Goal: Task Accomplishment & Management: Manage account settings

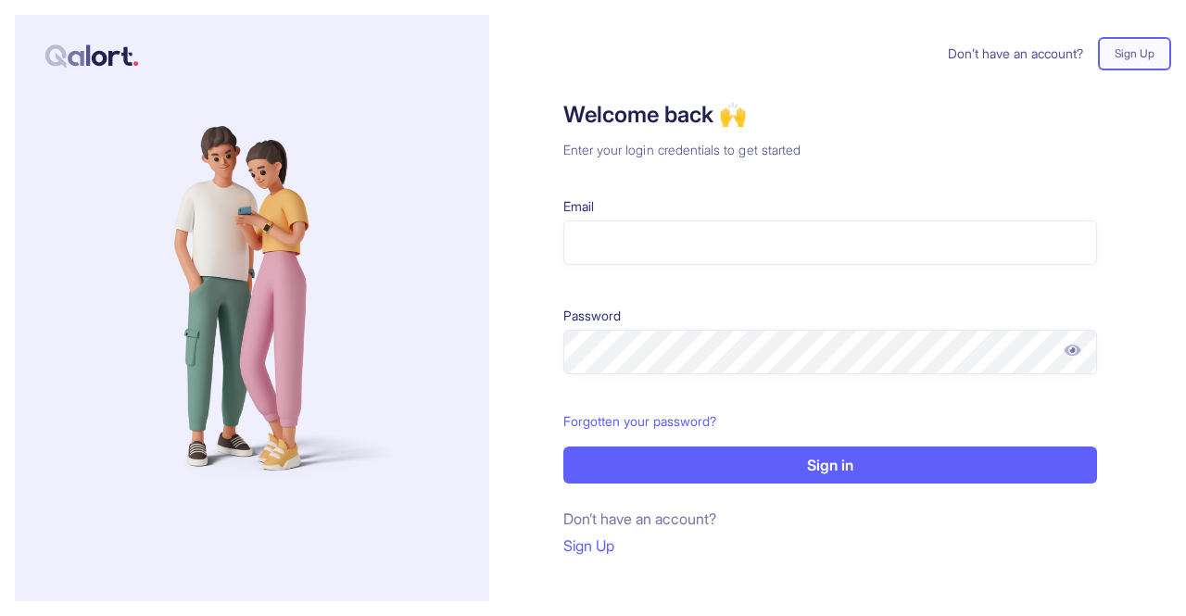
type input "**********"
click at [701, 471] on button "Sign in" at bounding box center [830, 464] width 534 height 37
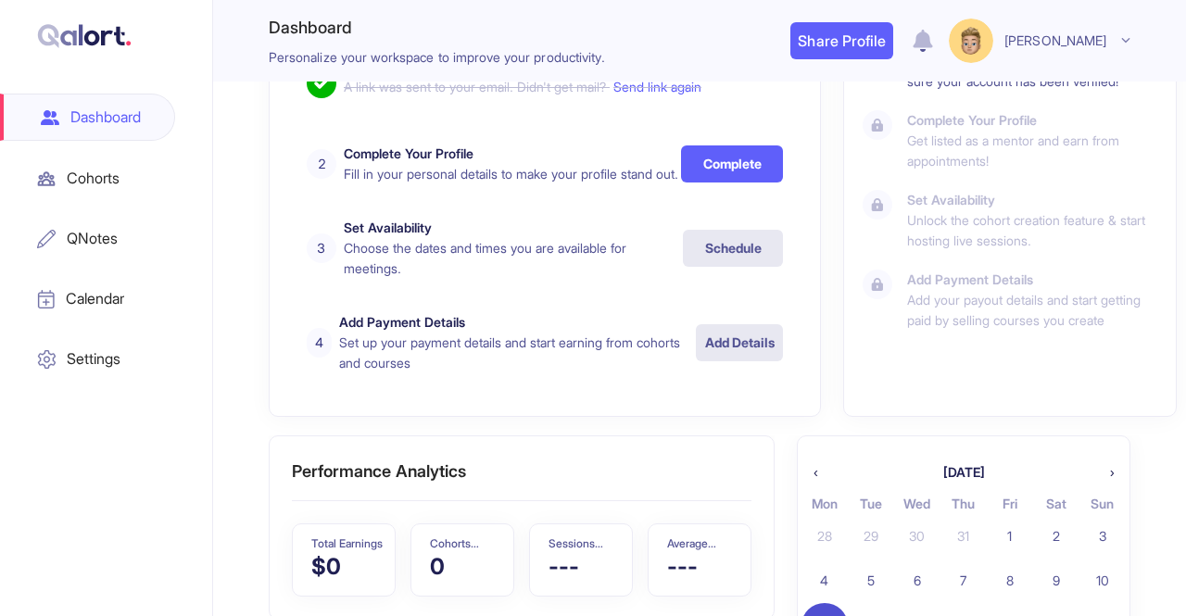
scroll to position [341, 0]
click at [692, 175] on button "Complete" at bounding box center [732, 165] width 102 height 37
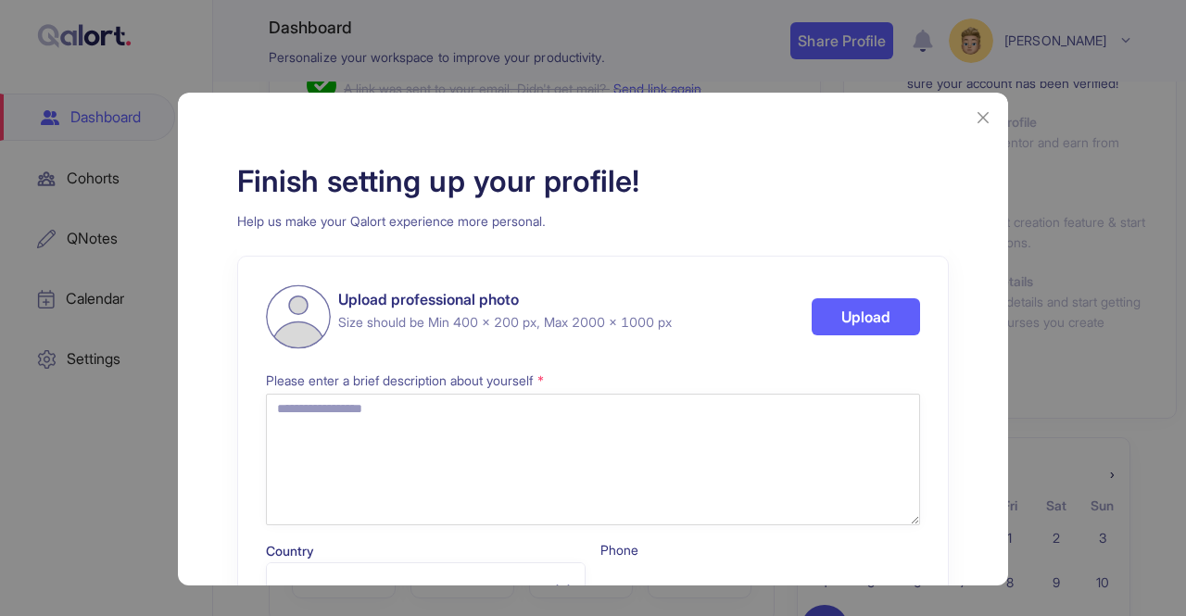
select select "**"
click at [837, 317] on button "Upload" at bounding box center [865, 316] width 108 height 37
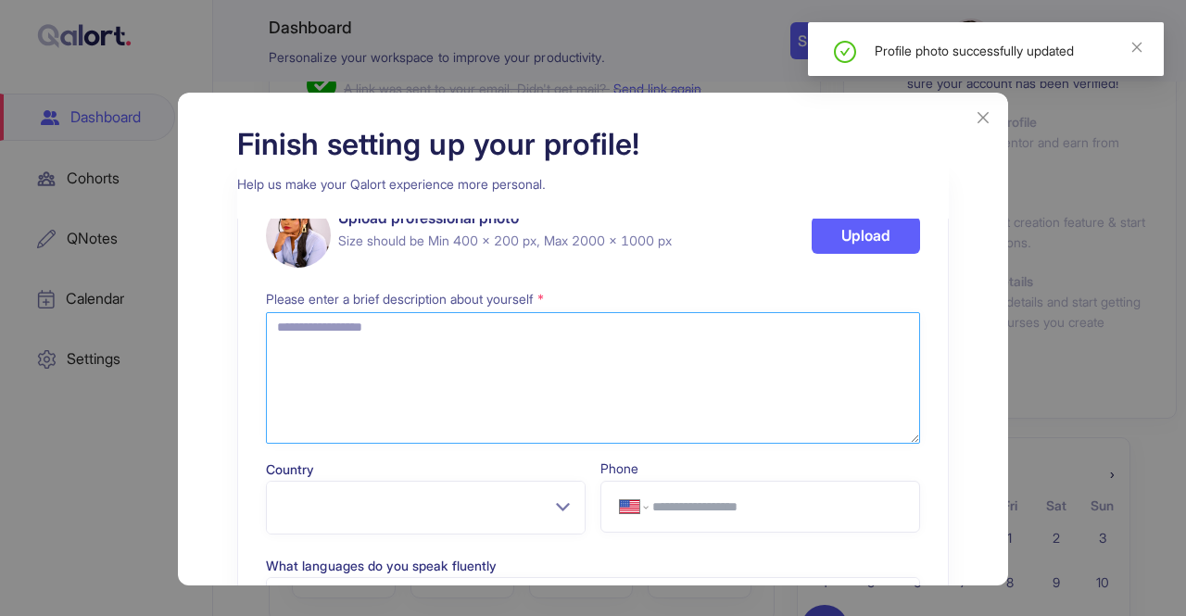
scroll to position [78, 0]
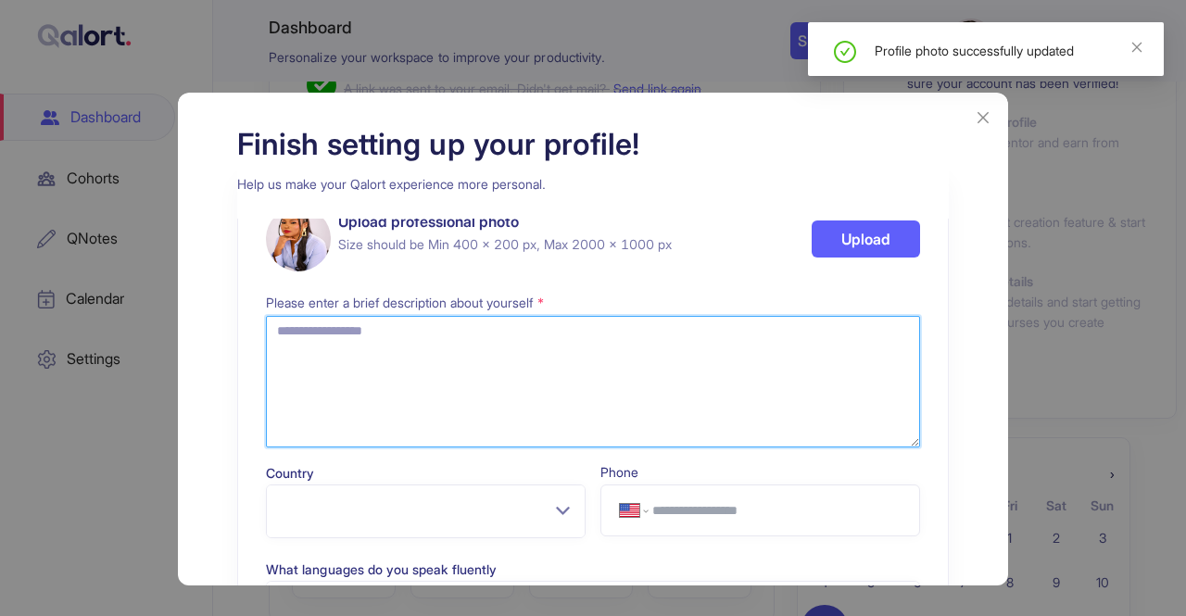
click at [590, 396] on textarea at bounding box center [593, 382] width 654 height 132
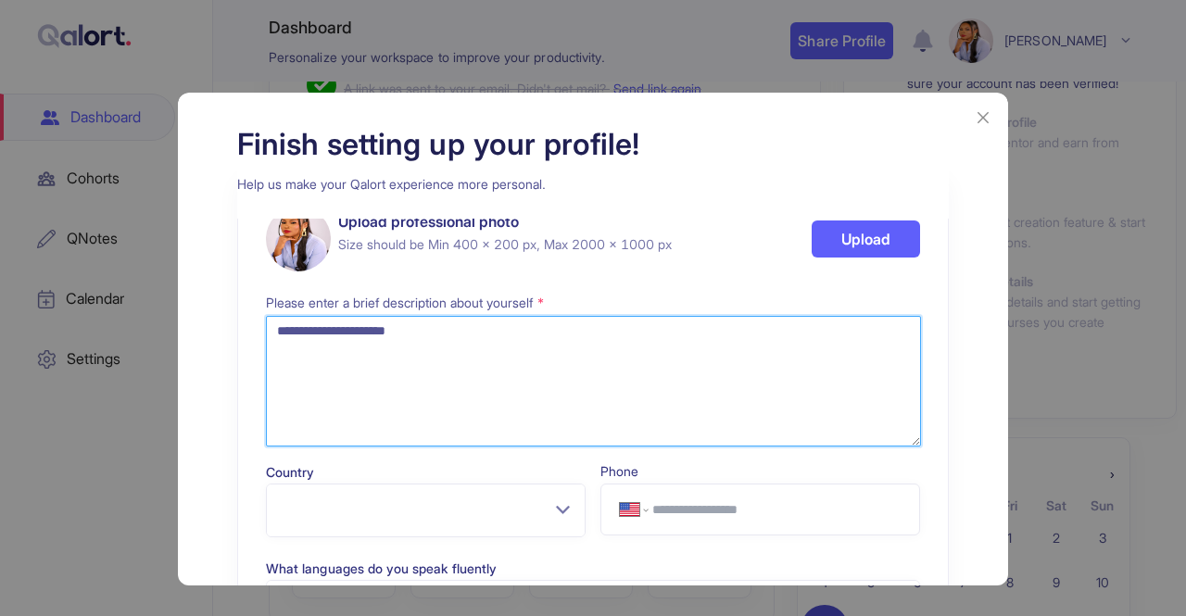
type textarea "**********"
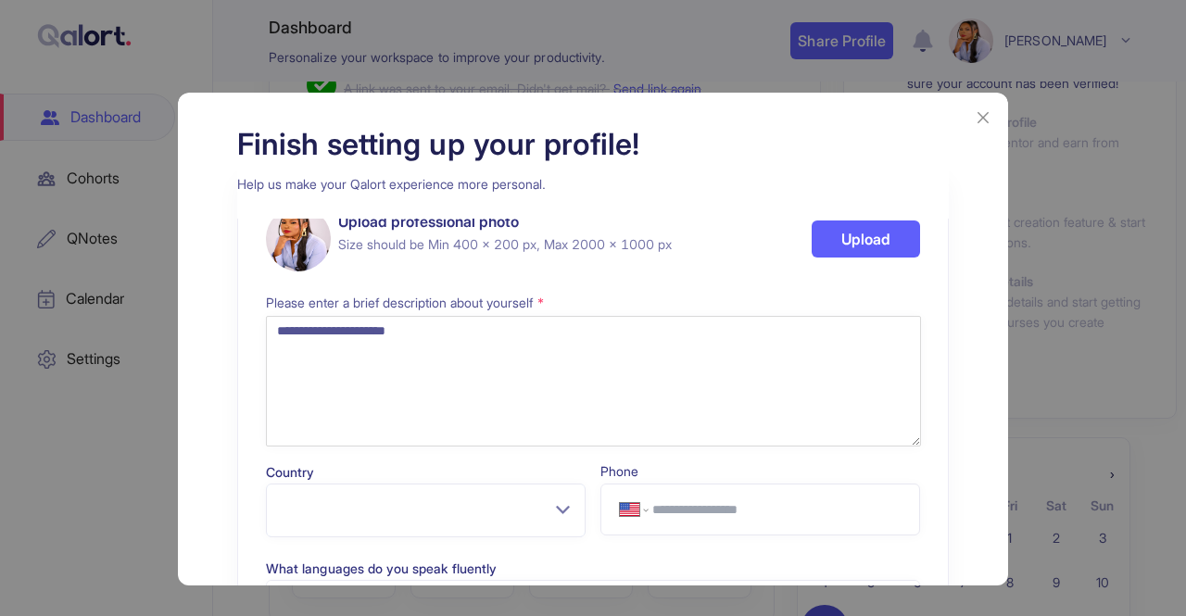
click at [542, 518] on input "Country" at bounding box center [419, 501] width 284 height 35
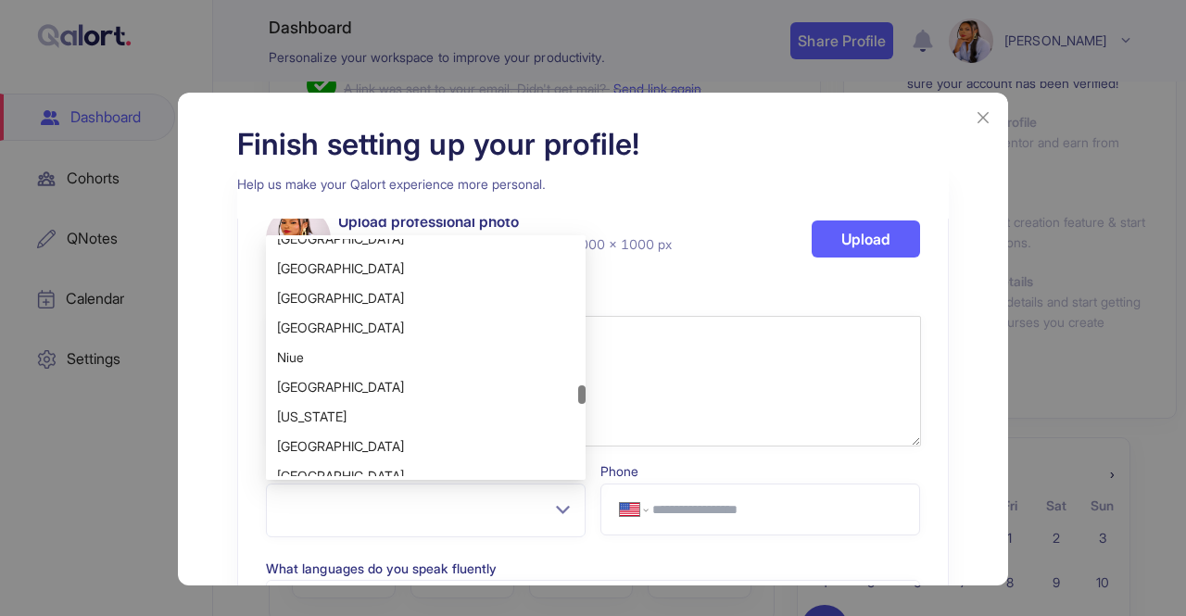
scroll to position [4636, 0]
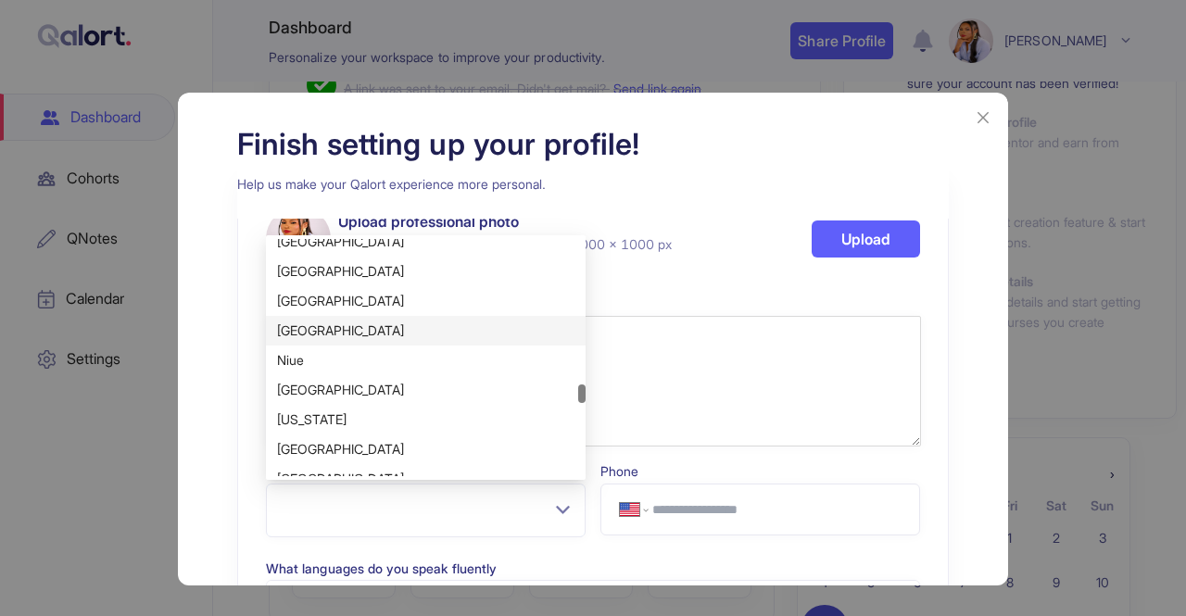
click at [314, 336] on div "[GEOGRAPHIC_DATA]" at bounding box center [425, 330] width 297 height 20
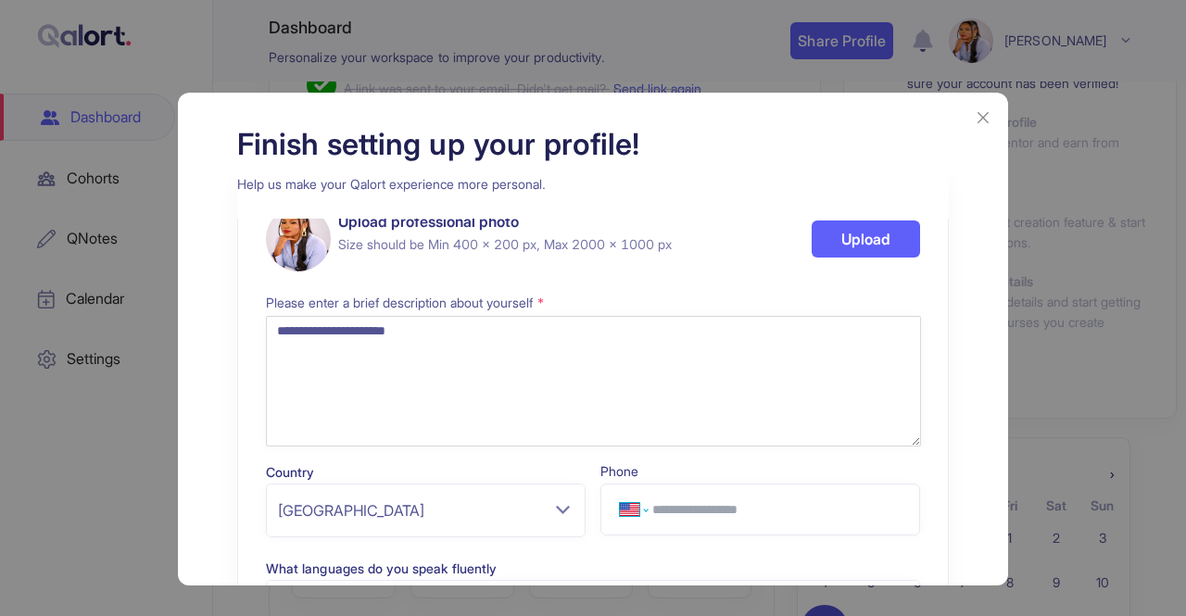
click at [641, 509] on select "**********" at bounding box center [634, 509] width 28 height 20
select select "**"
click at [620, 499] on select "**********" at bounding box center [634, 509] width 28 height 20
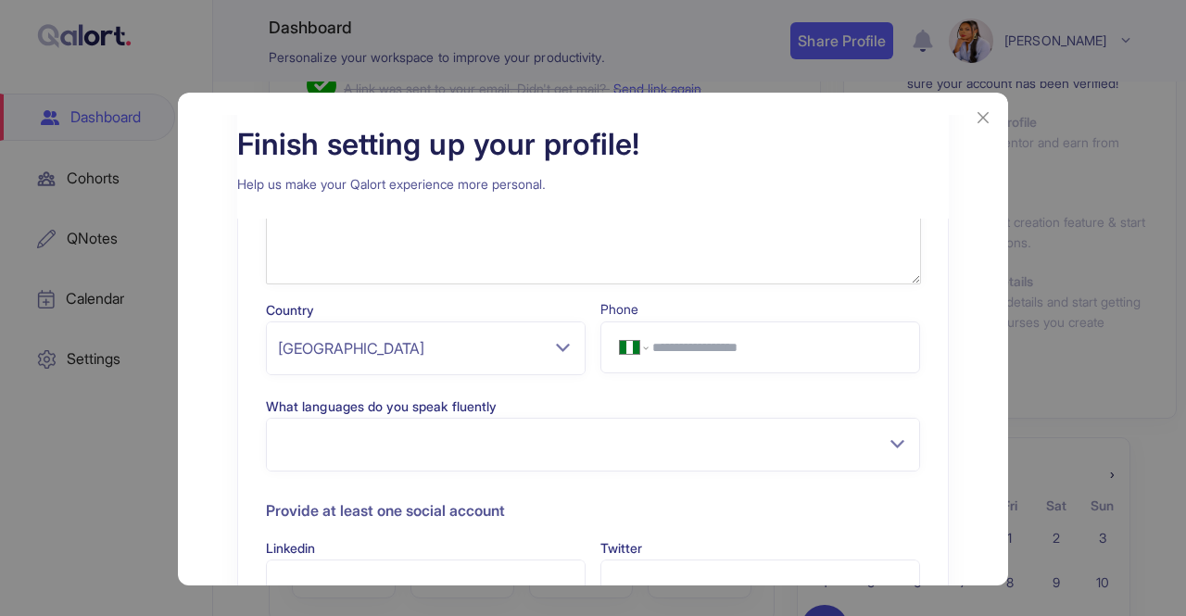
scroll to position [241, 0]
click at [496, 436] on div at bounding box center [592, 444] width 645 height 30
click at [281, 436] on input "What languages do you speak fluently" at bounding box center [279, 446] width 4 height 30
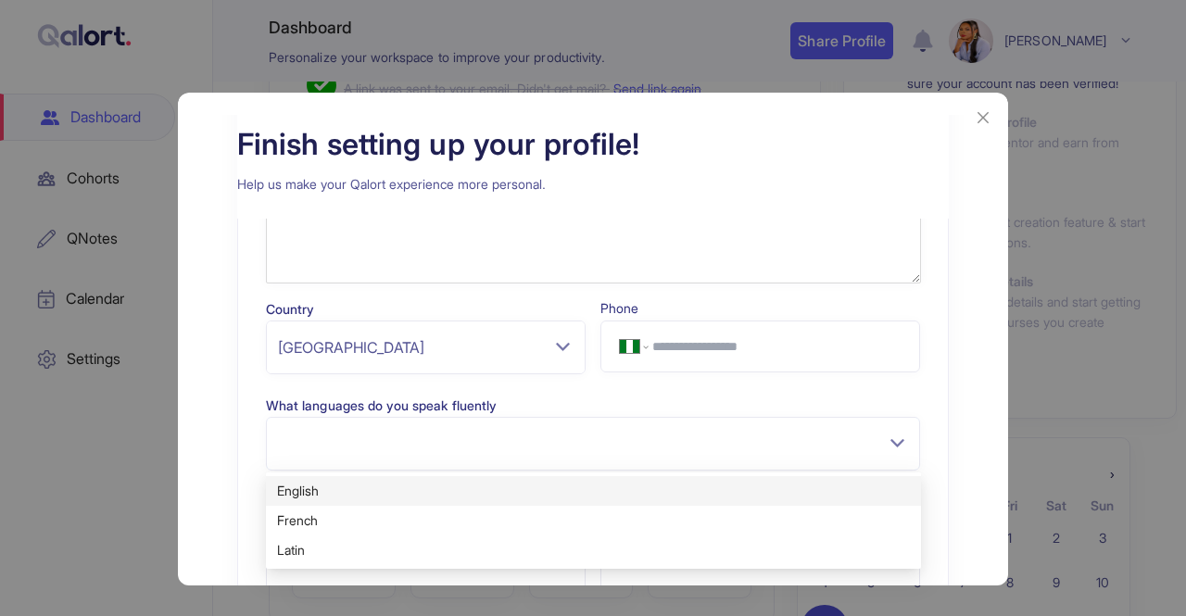
click at [408, 496] on div "English" at bounding box center [593, 491] width 633 height 20
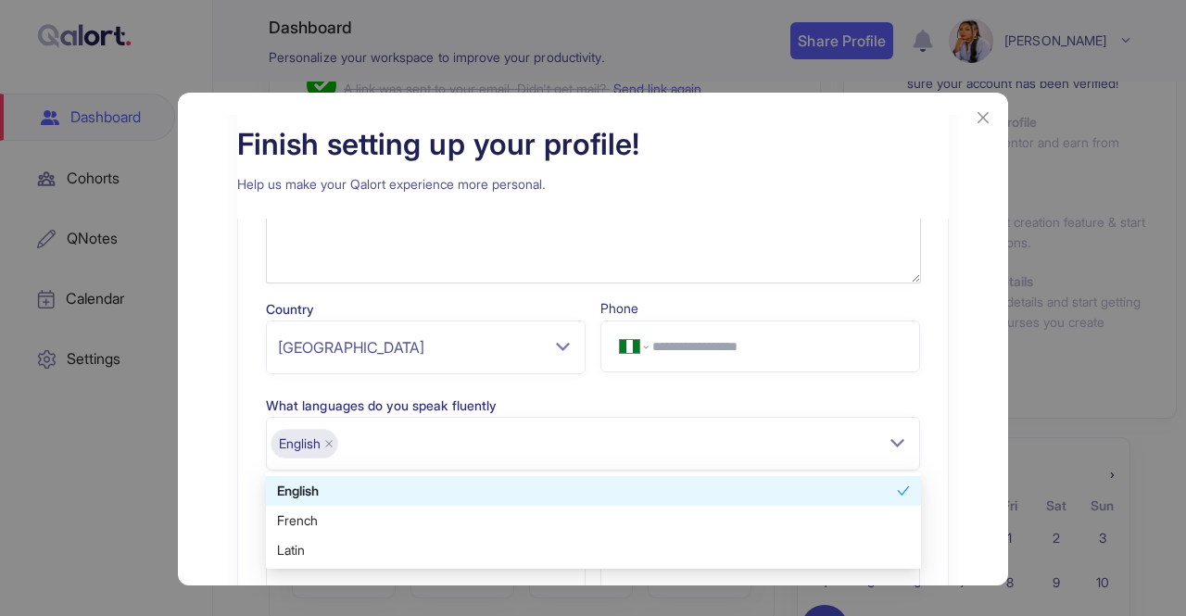
click at [973, 518] on div "**********" at bounding box center [592, 462] width 785 height 695
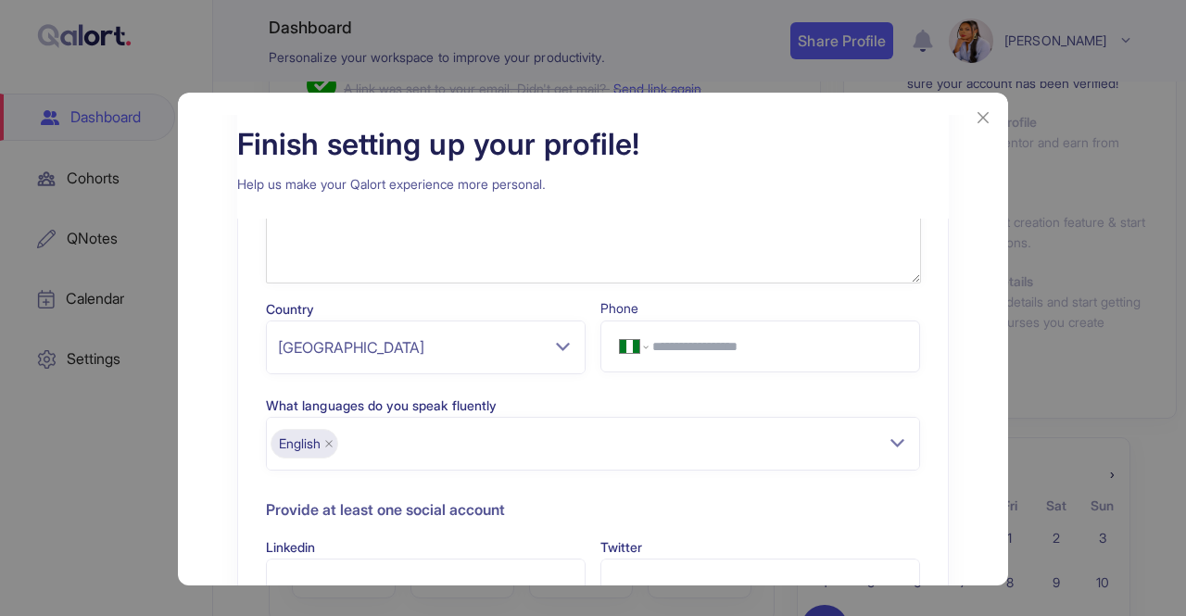
scroll to position [343, 0]
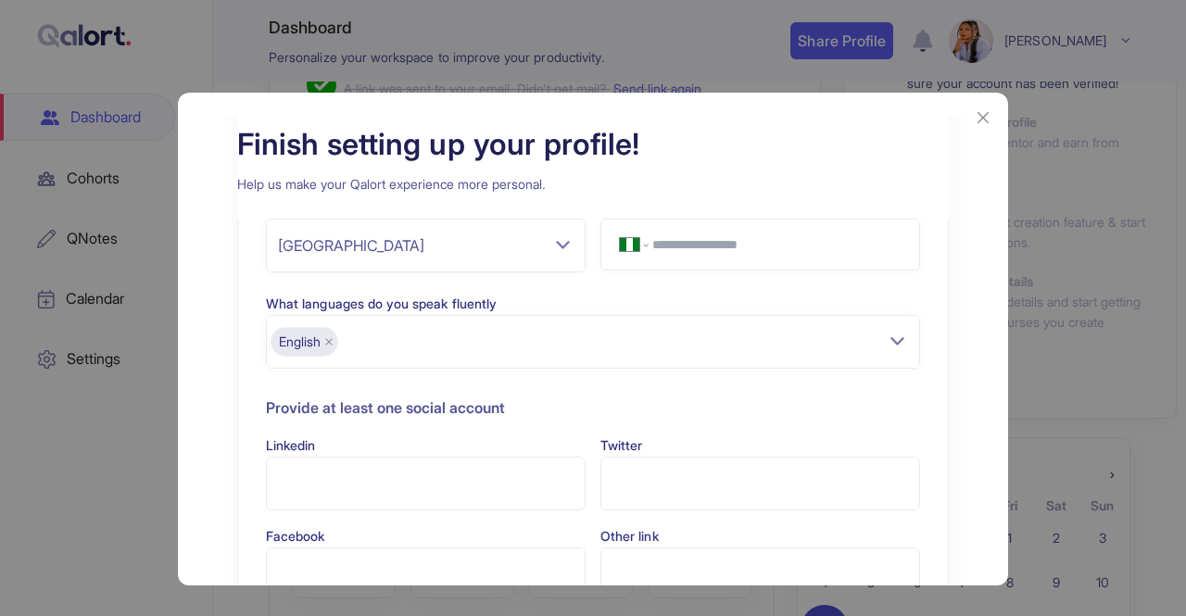
click at [469, 488] on input "Linkedin" at bounding box center [426, 484] width 320 height 54
paste input "**********"
type input "**********"
click at [692, 571] on input "Other link" at bounding box center [760, 574] width 320 height 54
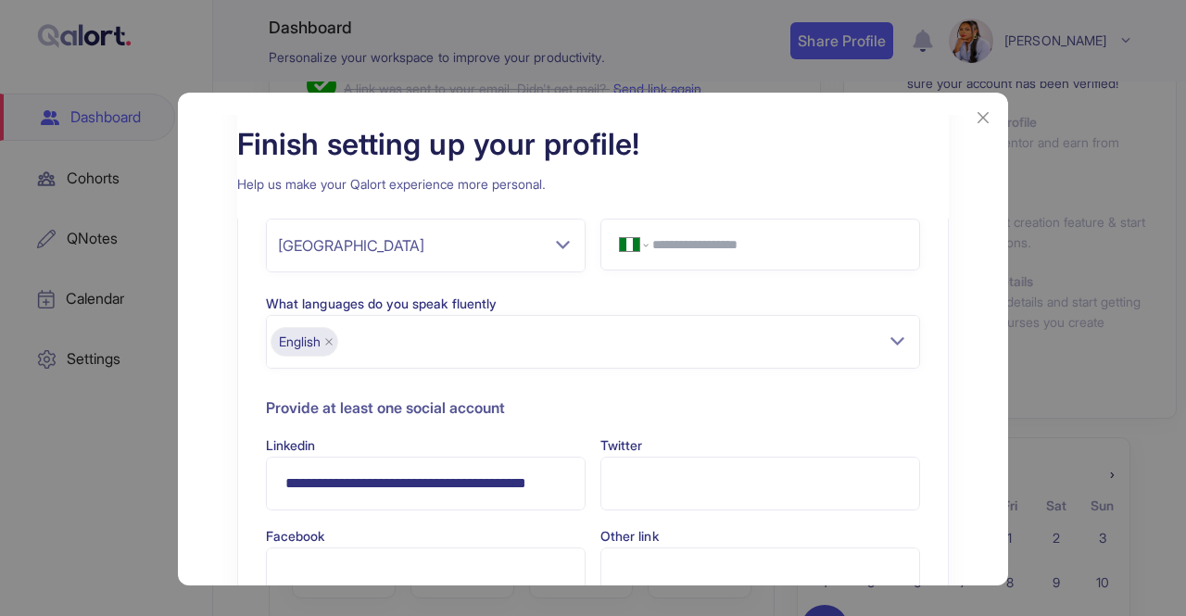
scroll to position [94, 0]
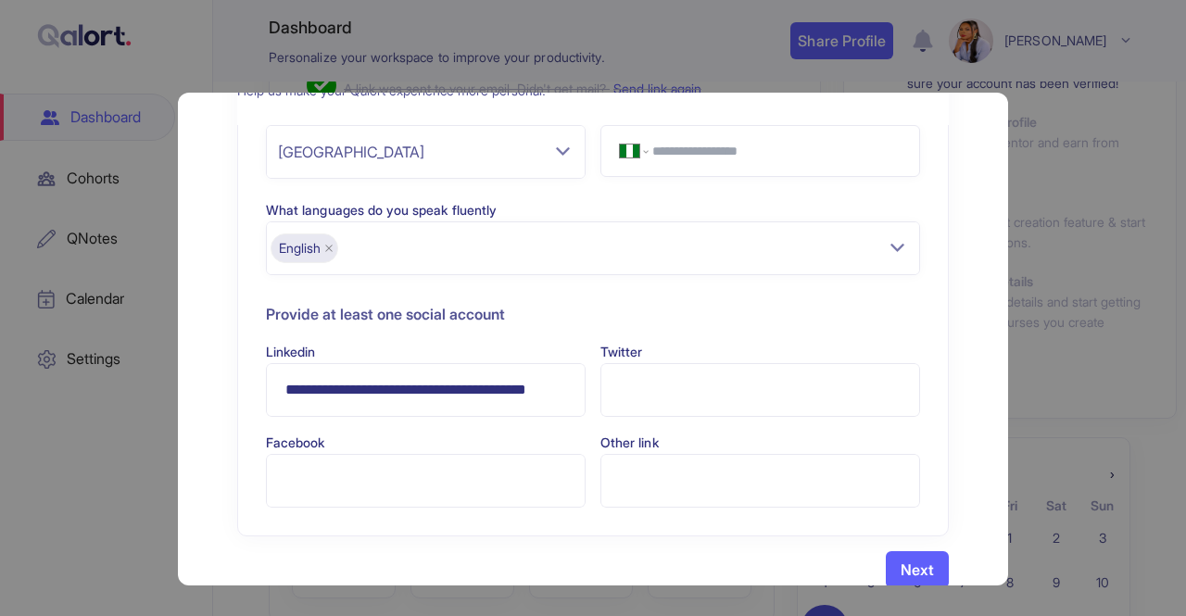
click at [910, 562] on p "Next" at bounding box center [916, 570] width 33 height 22
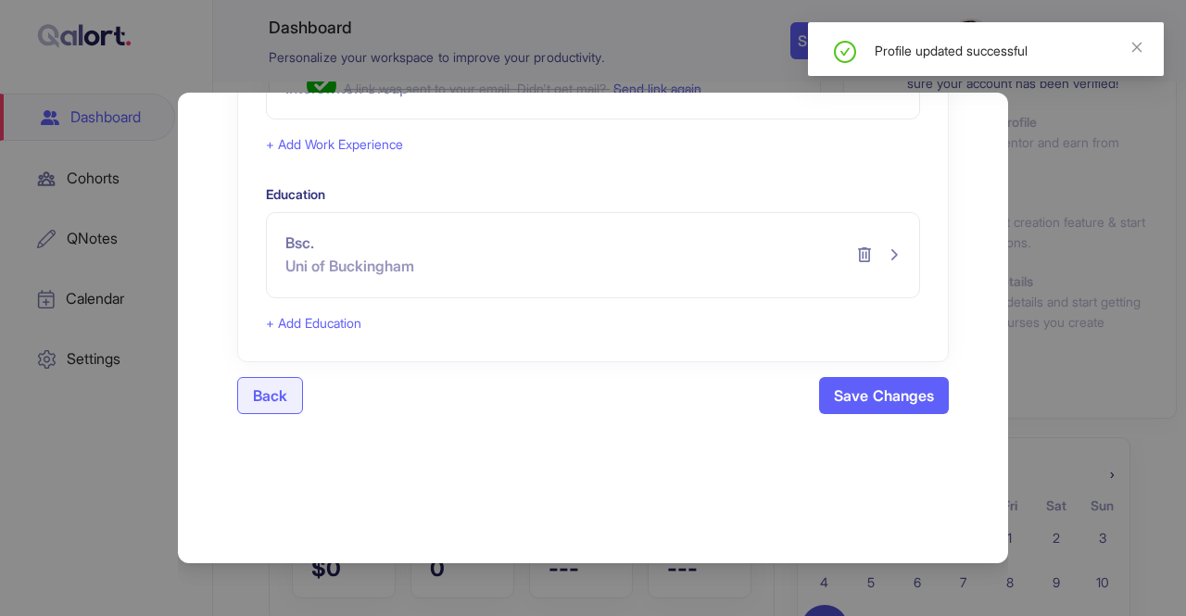
click at [876, 394] on p "Save Changes" at bounding box center [884, 395] width 100 height 22
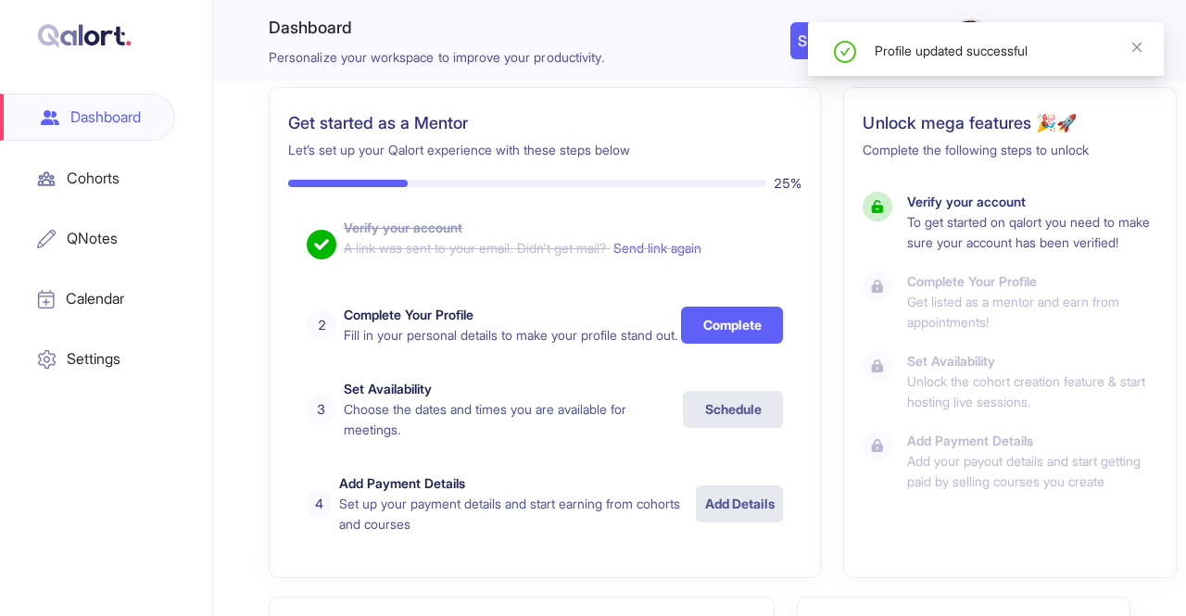
scroll to position [180, 0]
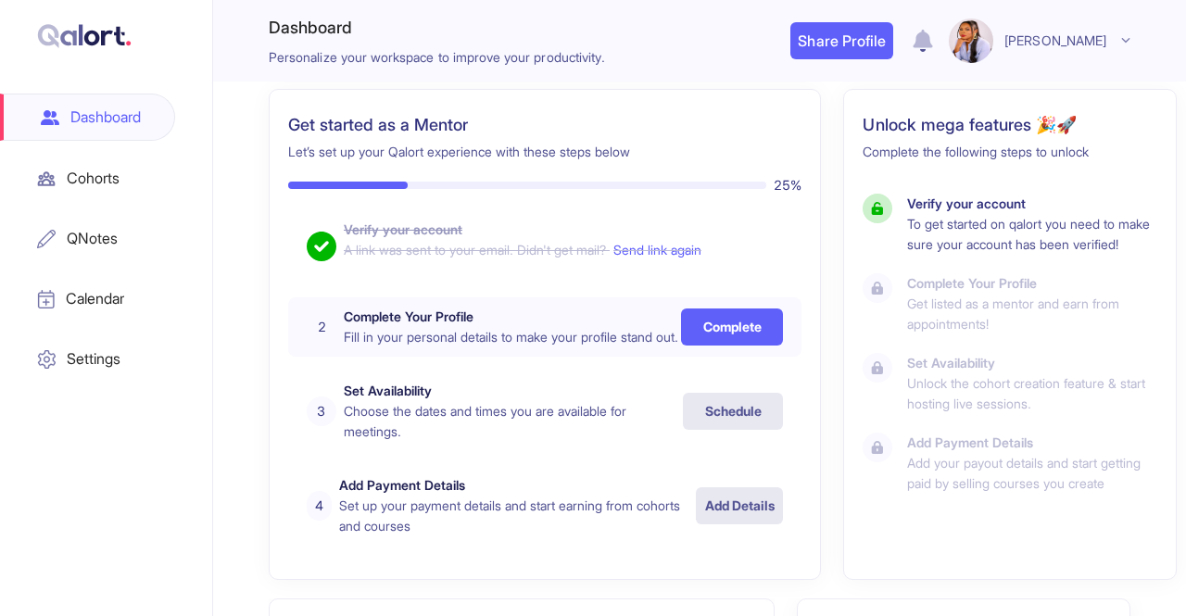
click at [682, 338] on button "Complete" at bounding box center [732, 326] width 102 height 37
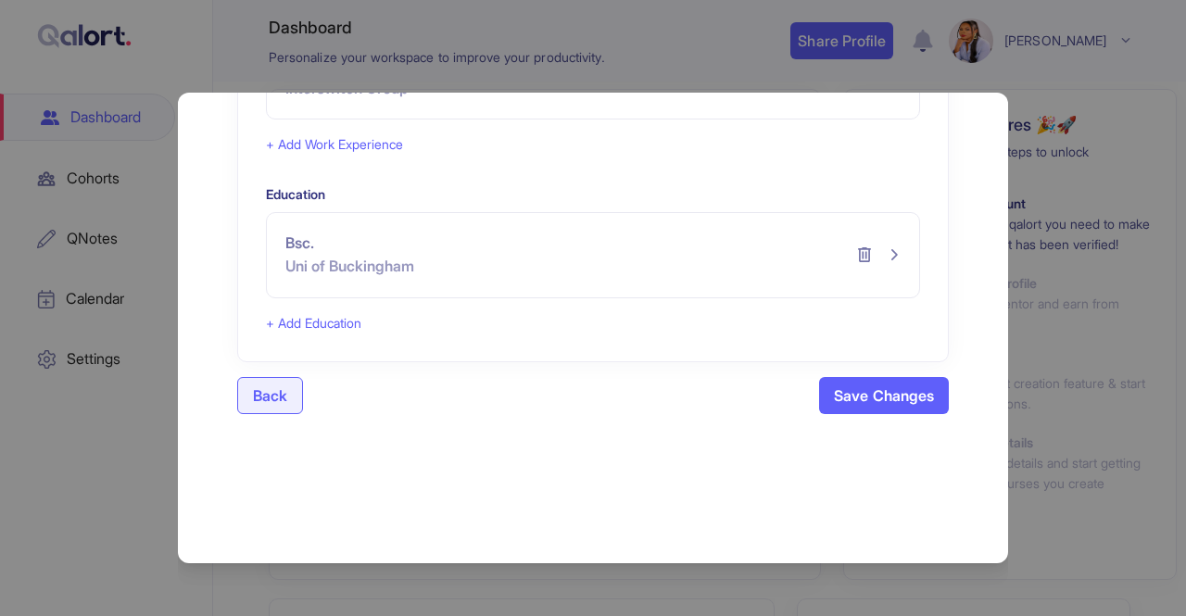
scroll to position [0, 0]
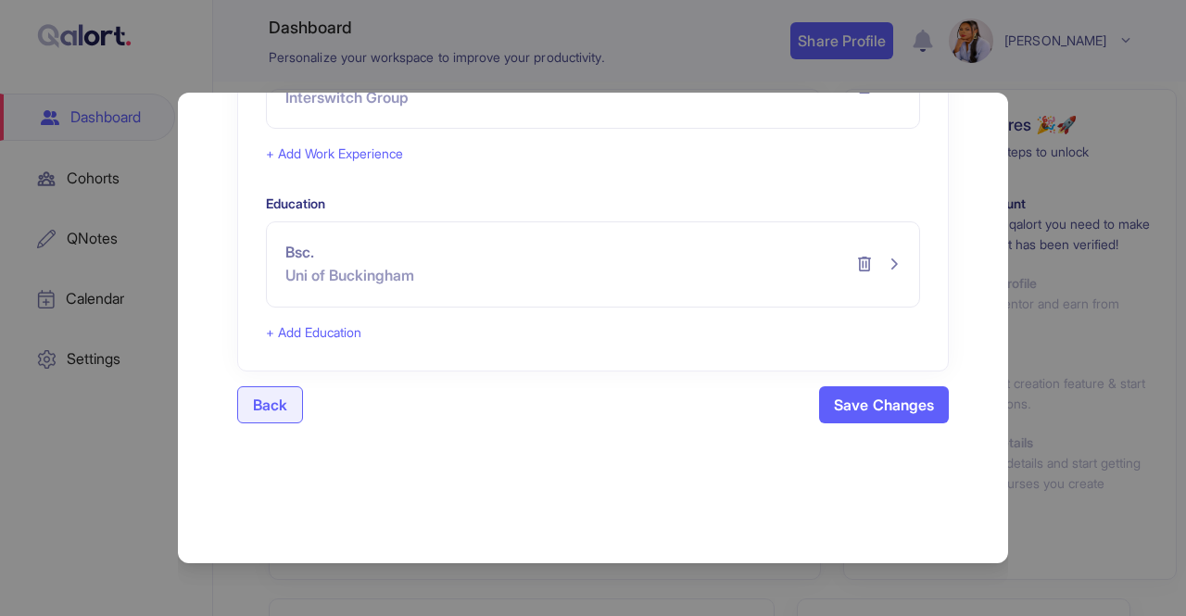
click at [462, 97] on button "Digital Marketing Exec. Interswitch Group" at bounding box center [593, 85] width 652 height 83
click at [432, 341] on div "Work Experience Digital Marketing Exec. Interswitch Group + Add Work Experience…" at bounding box center [592, 179] width 711 height 384
click at [308, 323] on button "+ Add Education" at bounding box center [313, 332] width 95 height 20
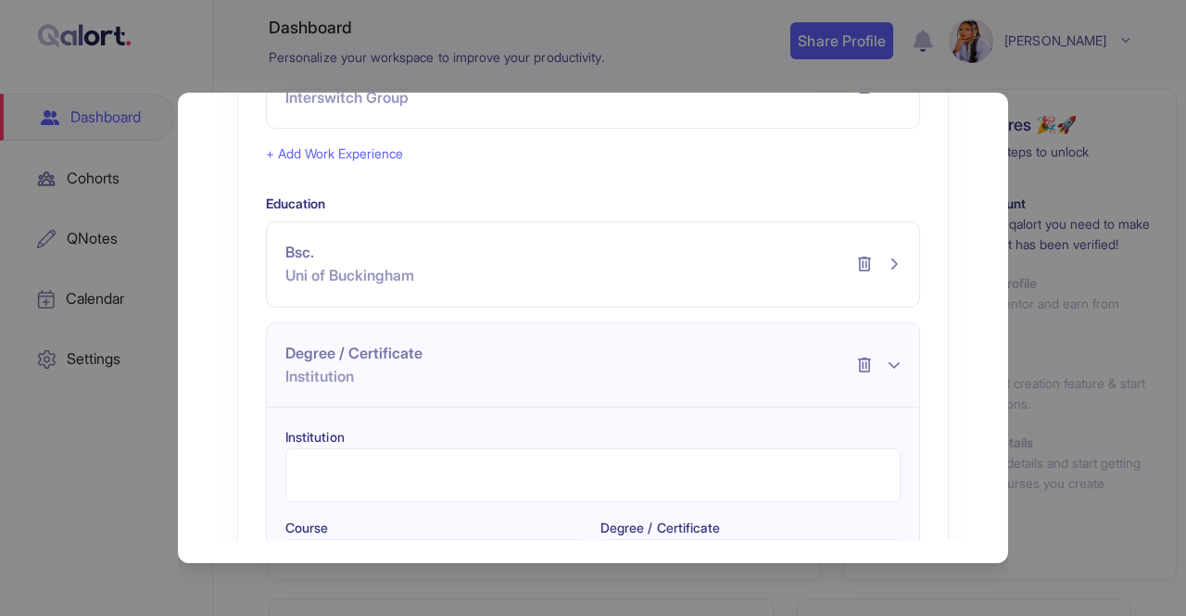
scroll to position [455, 0]
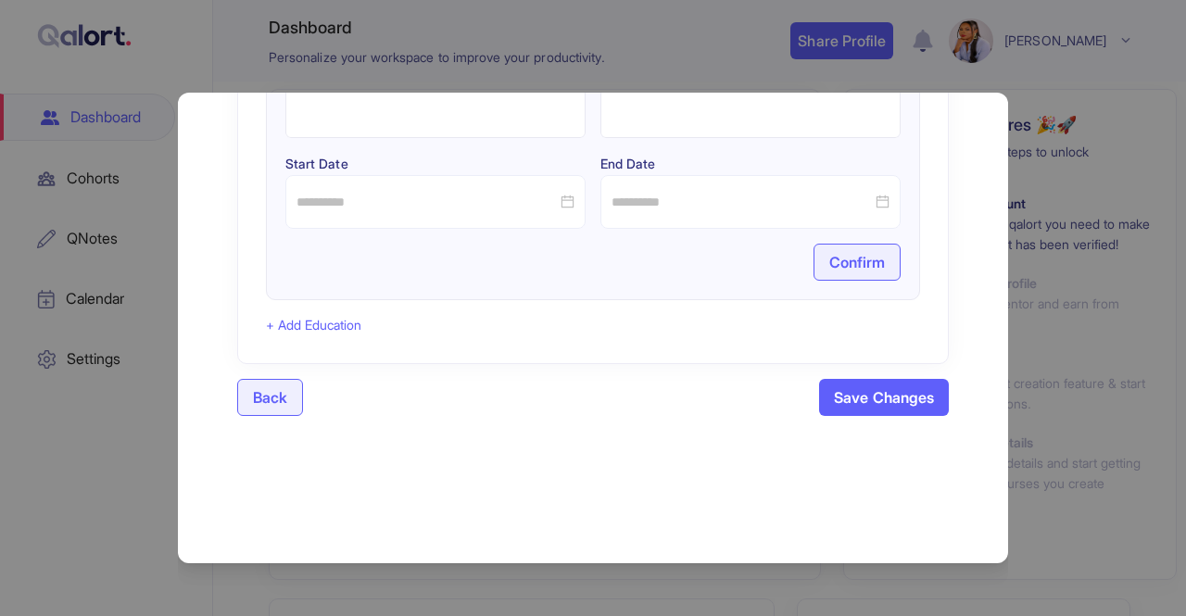
click at [879, 379] on button "Save Changes" at bounding box center [884, 397] width 130 height 37
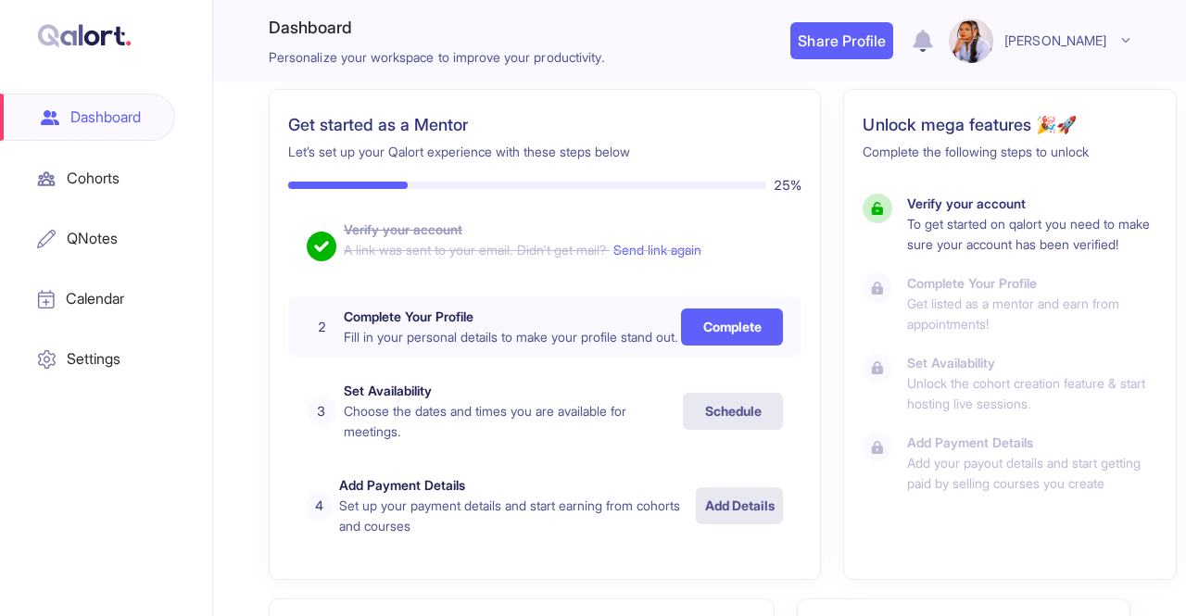
click at [681, 333] on button "Complete" at bounding box center [732, 326] width 102 height 37
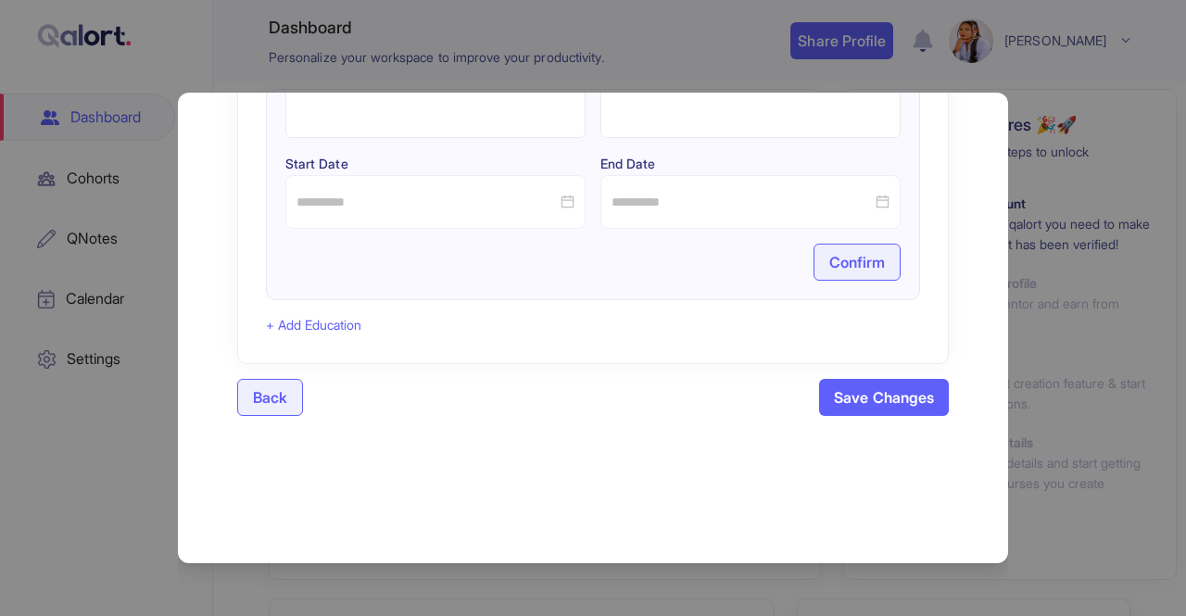
click at [417, 194] on input at bounding box center [426, 202] width 260 height 20
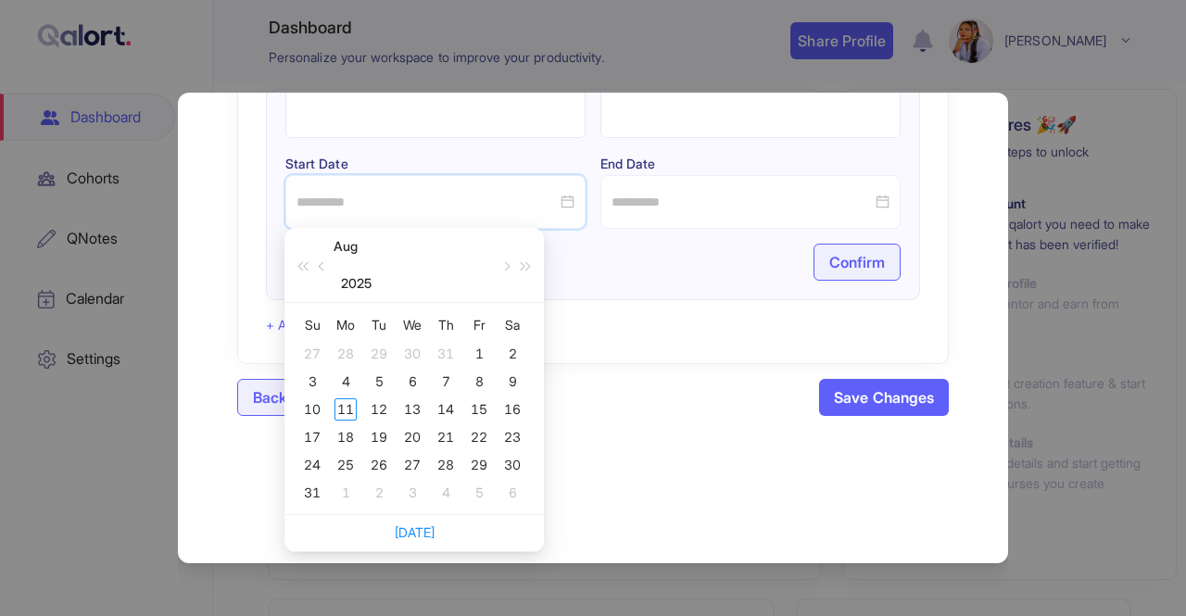
scroll to position [0, 0]
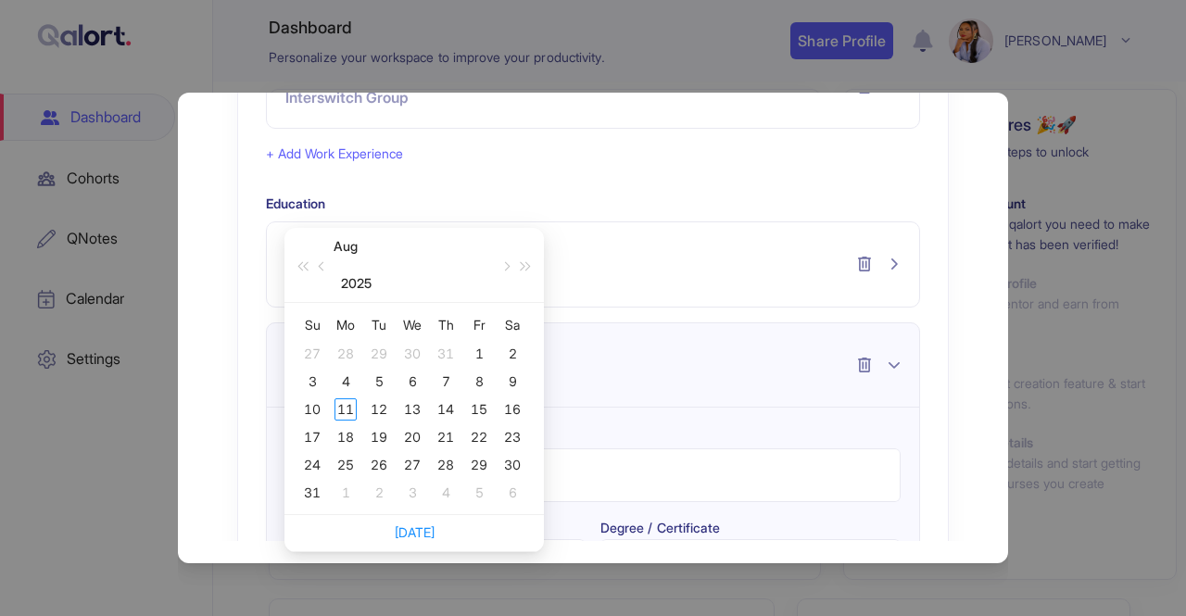
click at [424, 147] on div "Work Experience Digital Marketing Exec. Interswitch Group + Add Work Experience…" at bounding box center [592, 403] width 711 height 832
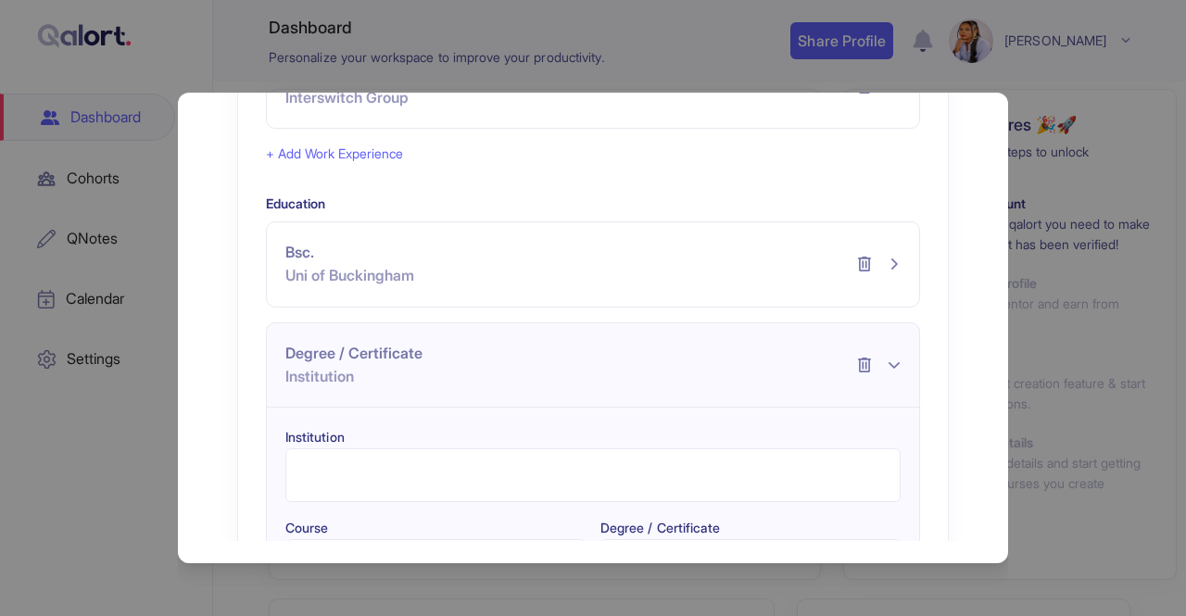
click at [389, 147] on button "+ Add Work Experience" at bounding box center [334, 154] width 137 height 20
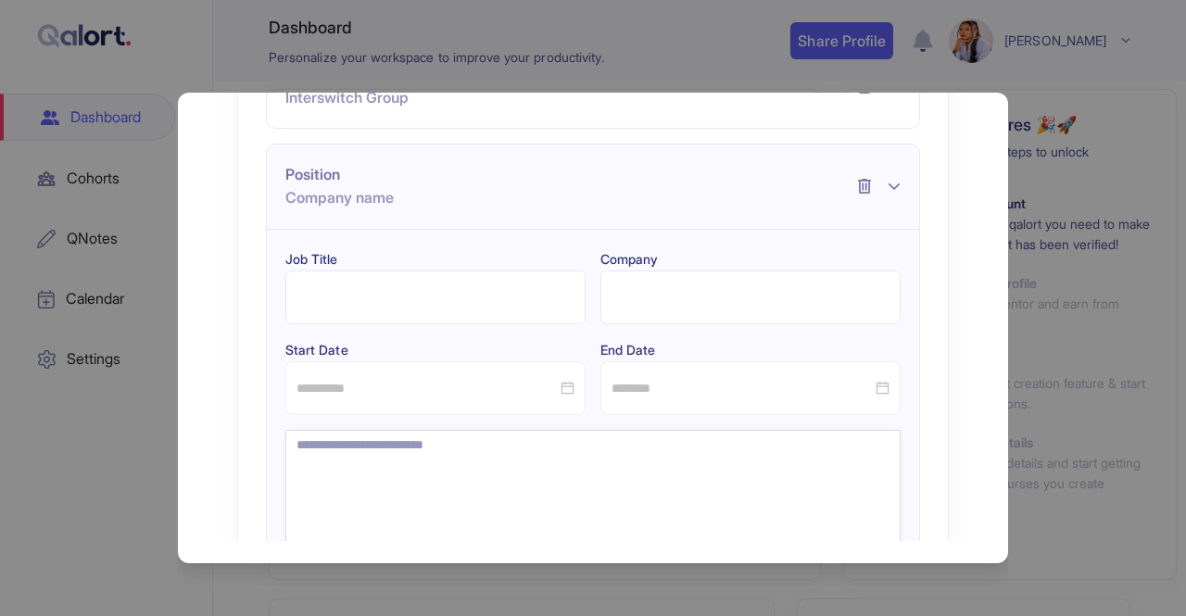
click at [356, 294] on input "Job Title" at bounding box center [435, 297] width 300 height 54
type input "**********"
click at [634, 292] on input "Company" at bounding box center [750, 297] width 300 height 54
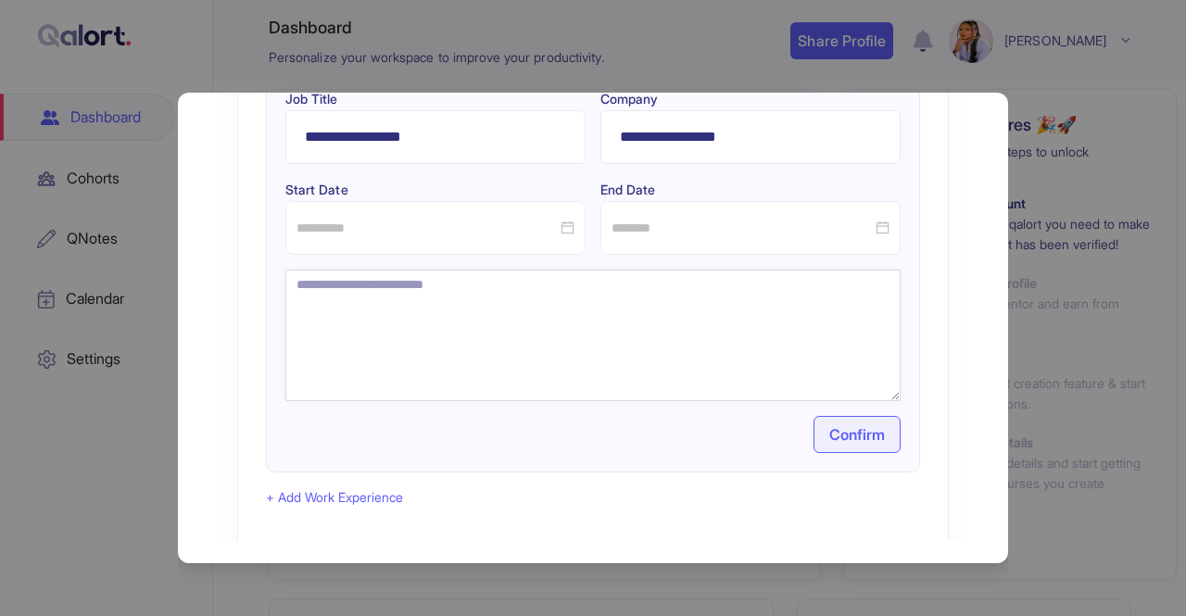
scroll to position [161, 0]
type input "**********"
click at [373, 225] on input at bounding box center [426, 227] width 260 height 20
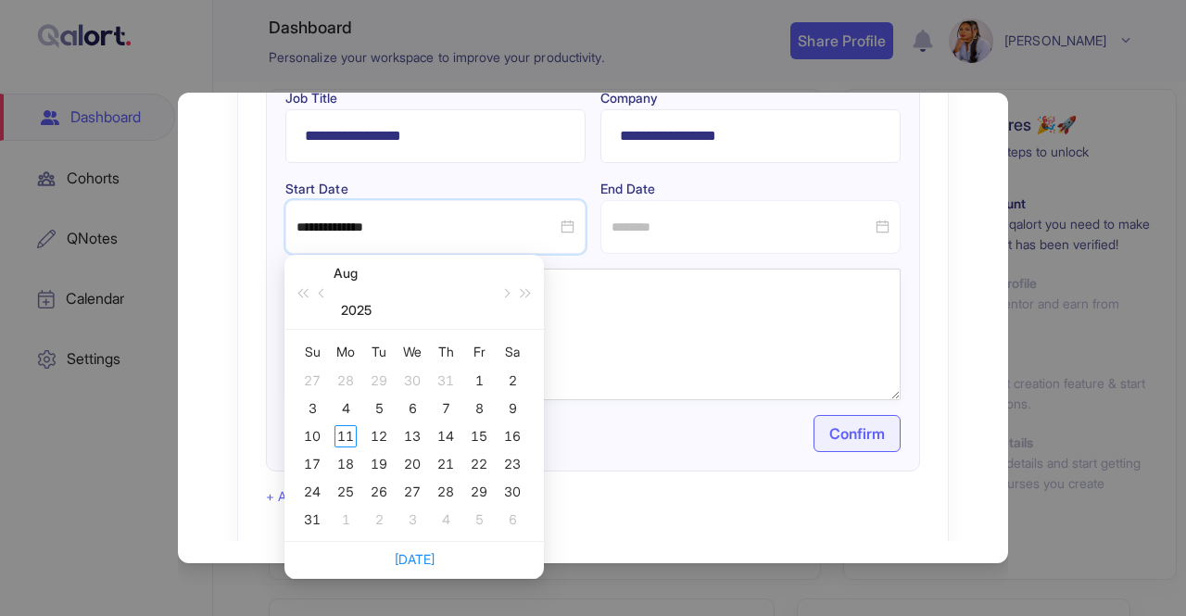
type input "**********"
click at [325, 288] on button "button" at bounding box center [322, 292] width 20 height 74
click at [351, 318] on button "2025" at bounding box center [356, 310] width 31 height 37
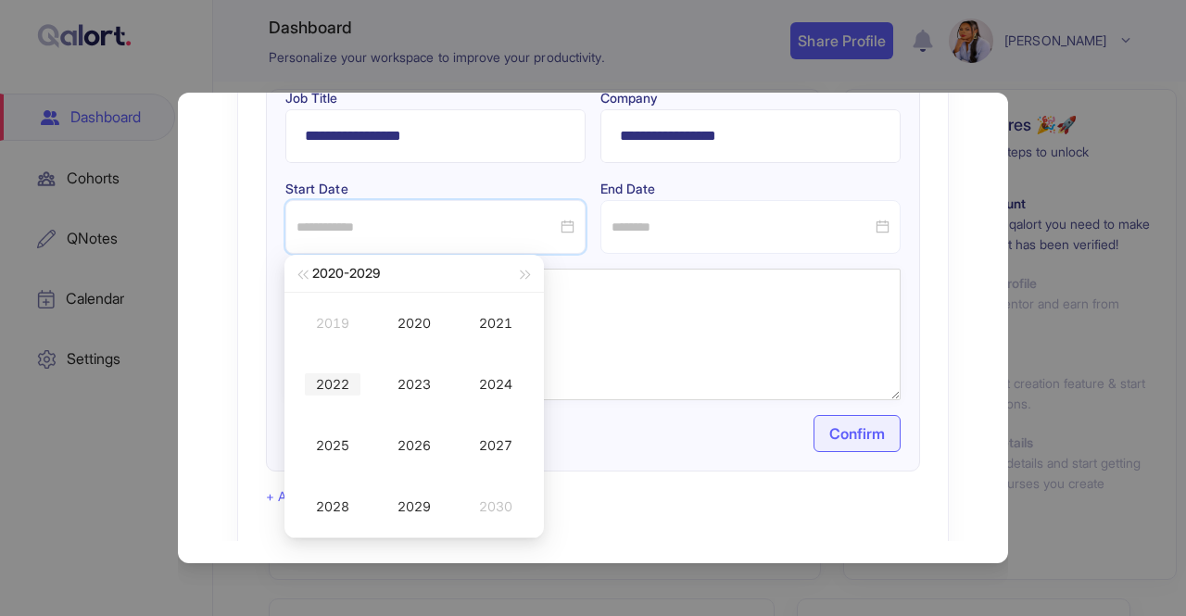
click at [319, 384] on div "2022" at bounding box center [333, 384] width 56 height 22
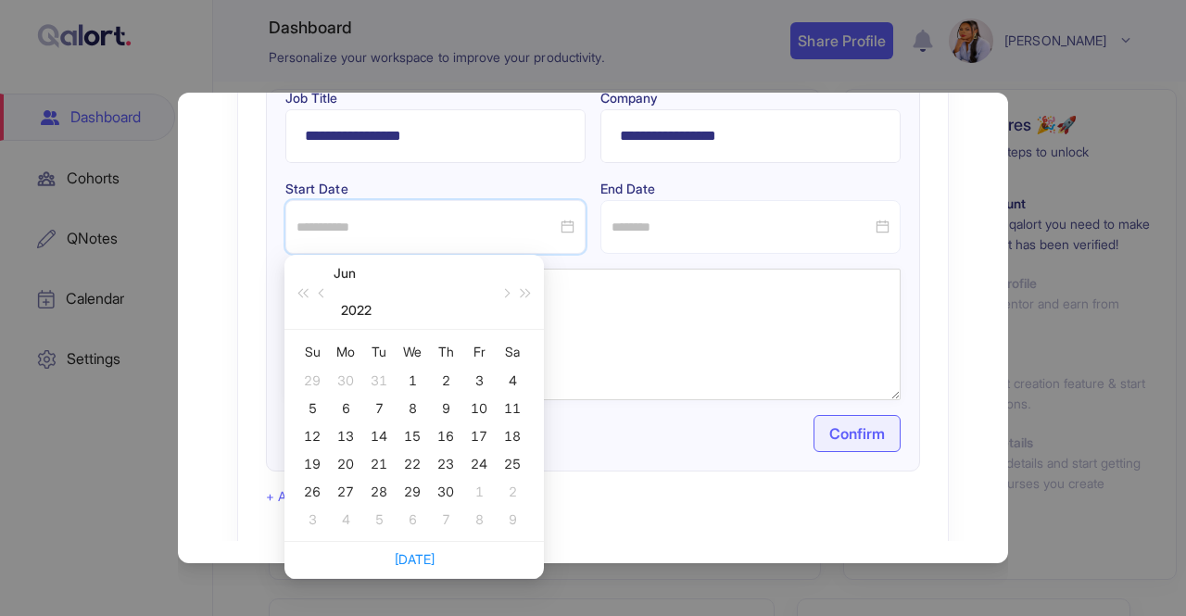
type input "**********"
click at [646, 228] on input at bounding box center [741, 227] width 260 height 20
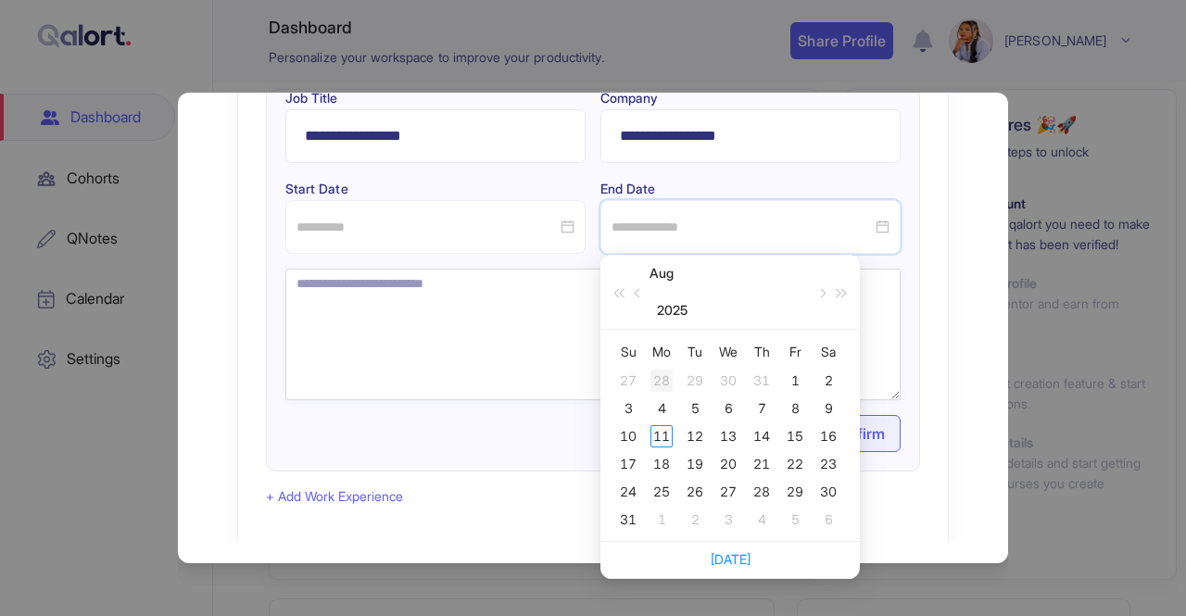
type input "**********"
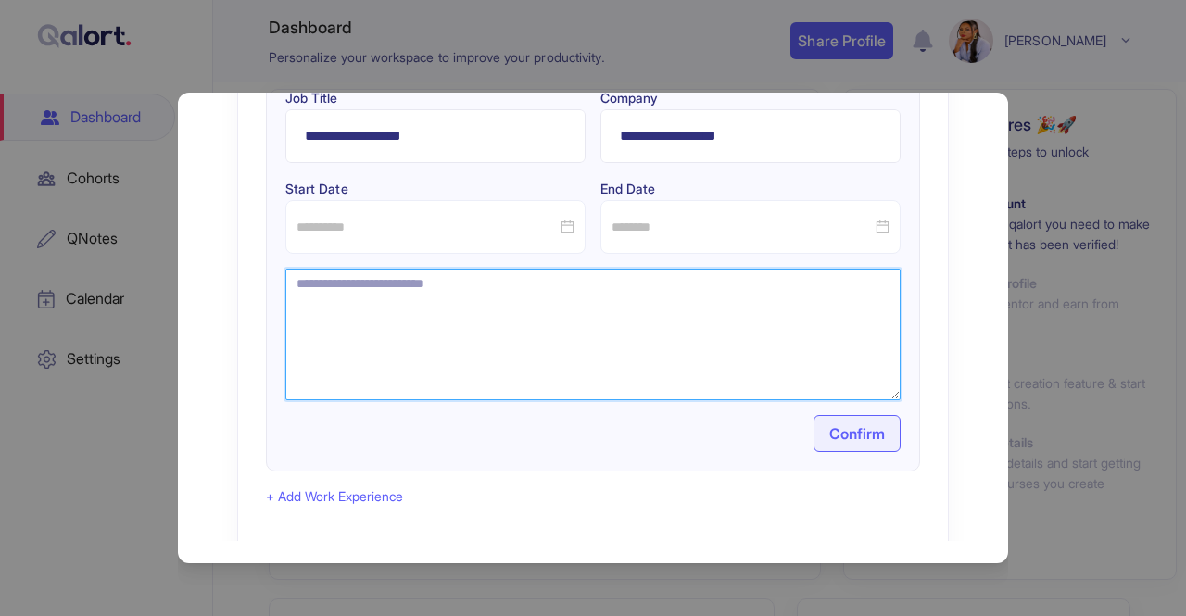
click at [885, 323] on textarea at bounding box center [592, 335] width 615 height 132
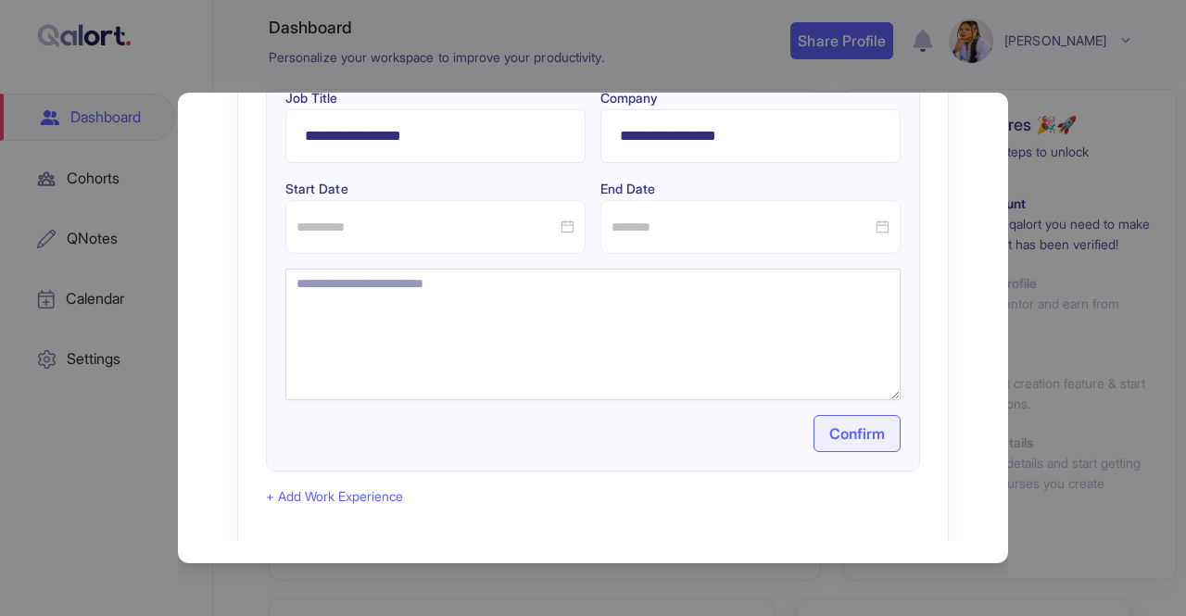
click at [850, 434] on p "Confirm" at bounding box center [857, 433] width 56 height 22
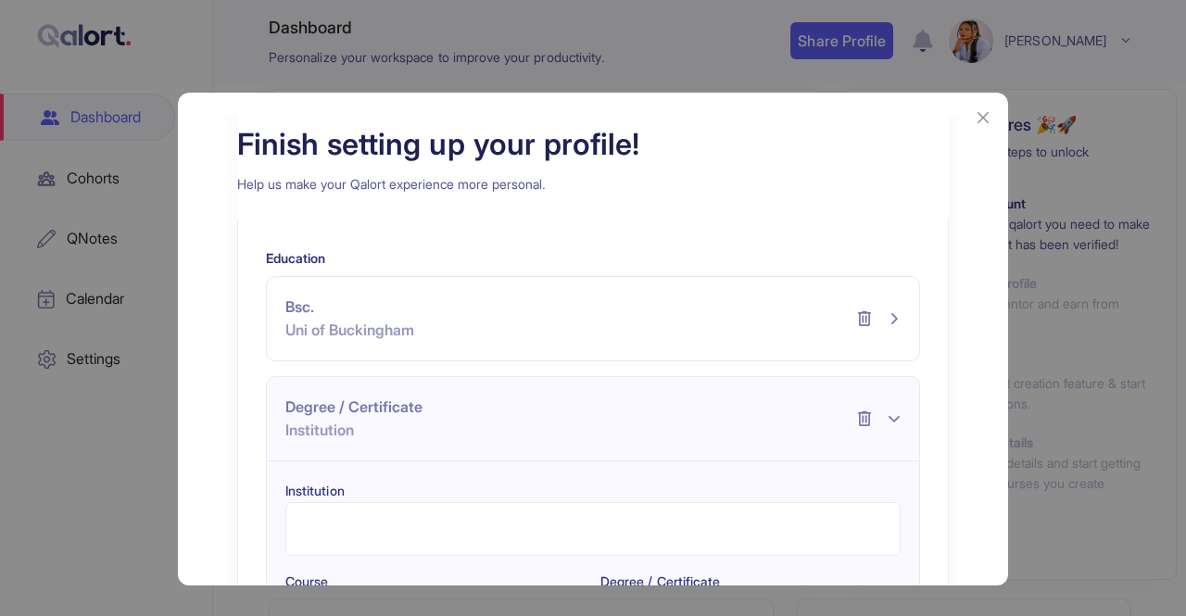
scroll to position [316, 0]
click at [388, 319] on p "Uni of Buckingham" at bounding box center [349, 329] width 129 height 23
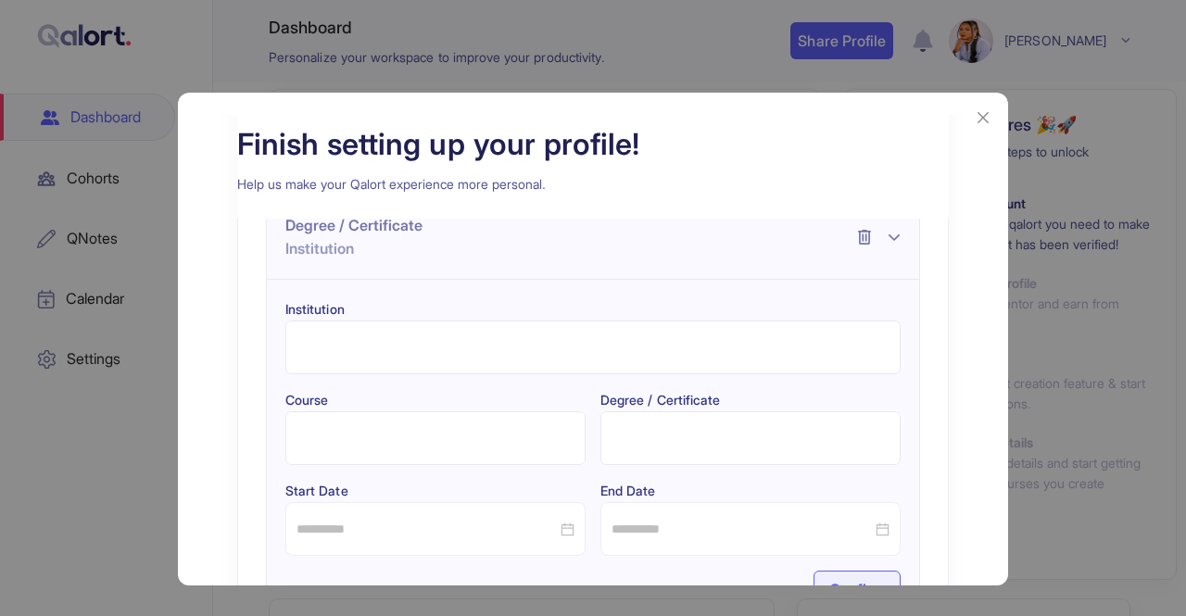
scroll to position [497, 0]
click at [371, 352] on input "Institution" at bounding box center [592, 347] width 615 height 54
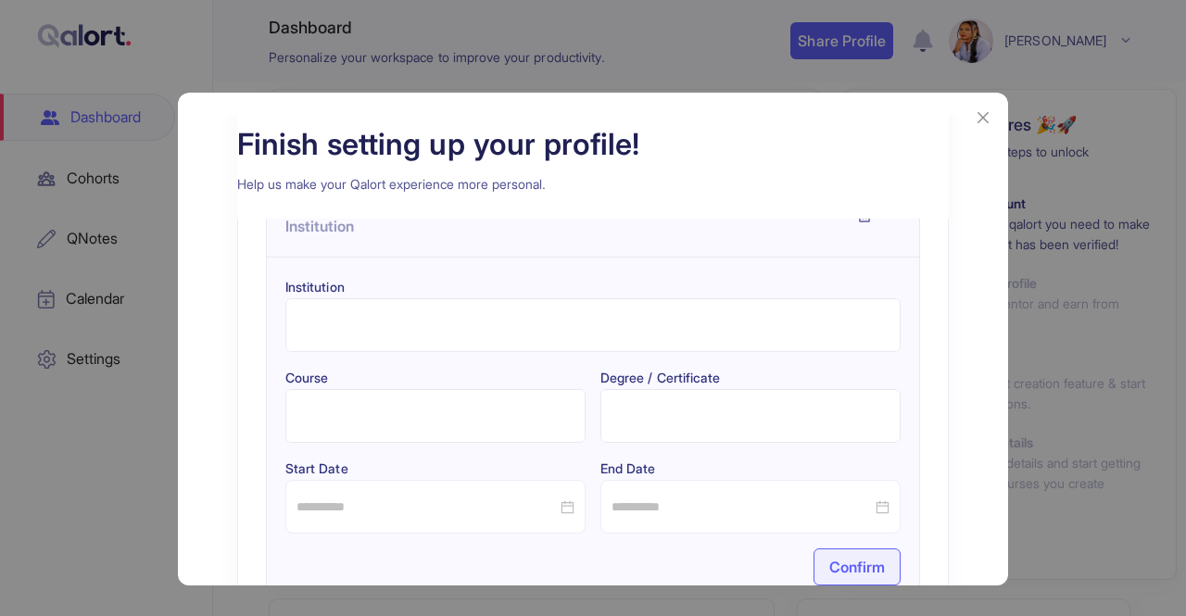
scroll to position [521, 0]
type input "**********"
click at [843, 559] on p "Confirm" at bounding box center [857, 564] width 56 height 22
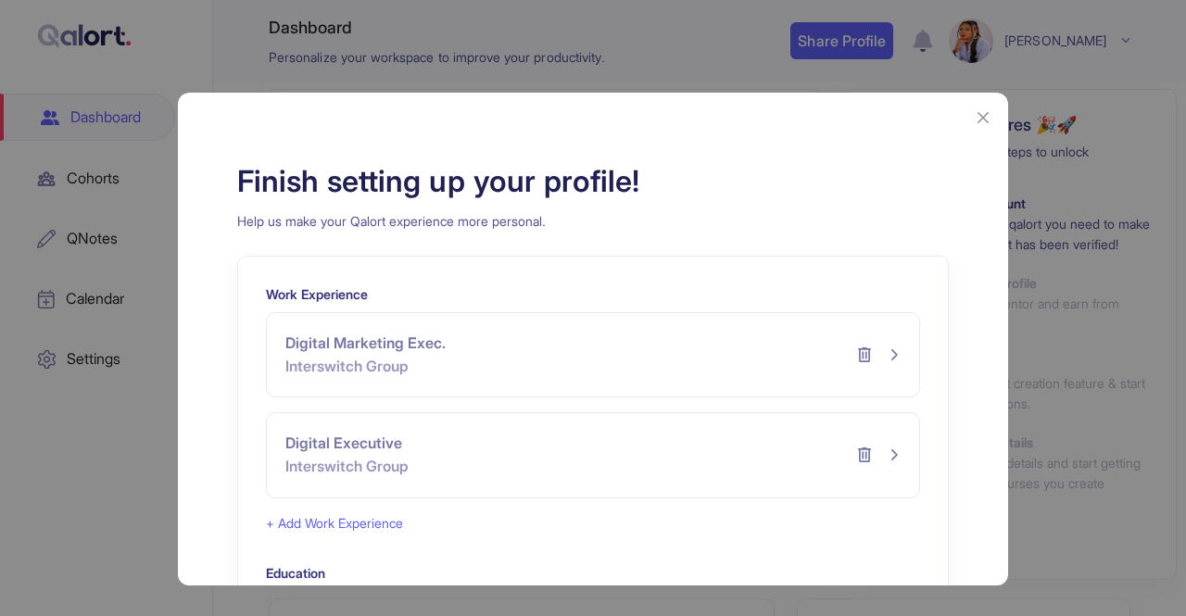
scroll to position [209, 0]
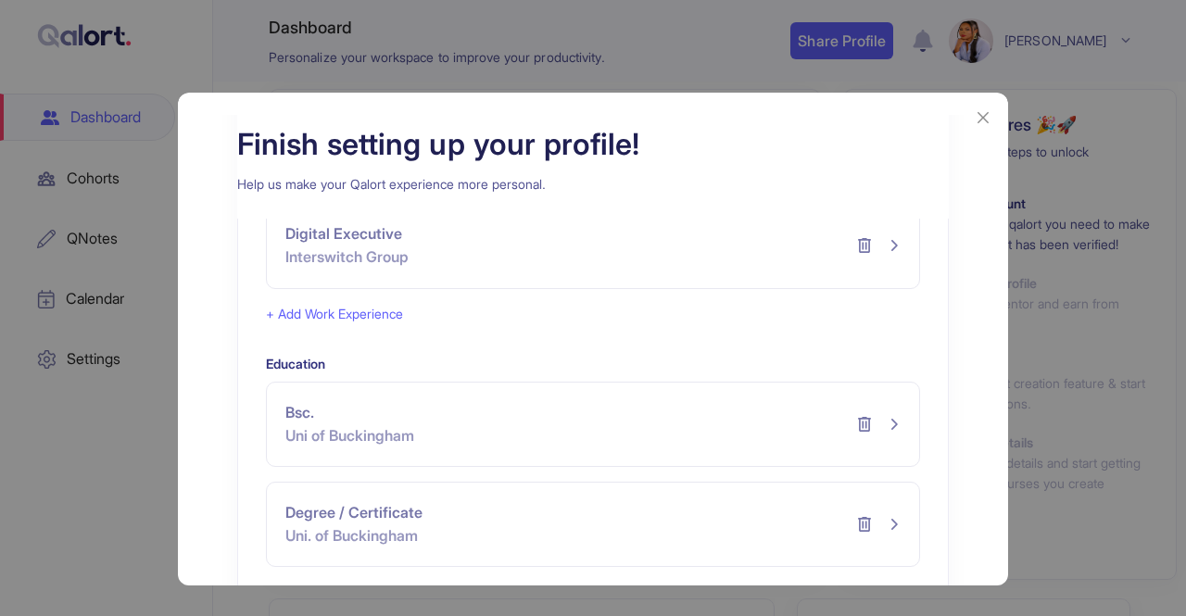
click at [608, 514] on button "Degree / Certificate Uni. of Buckingham" at bounding box center [593, 524] width 652 height 83
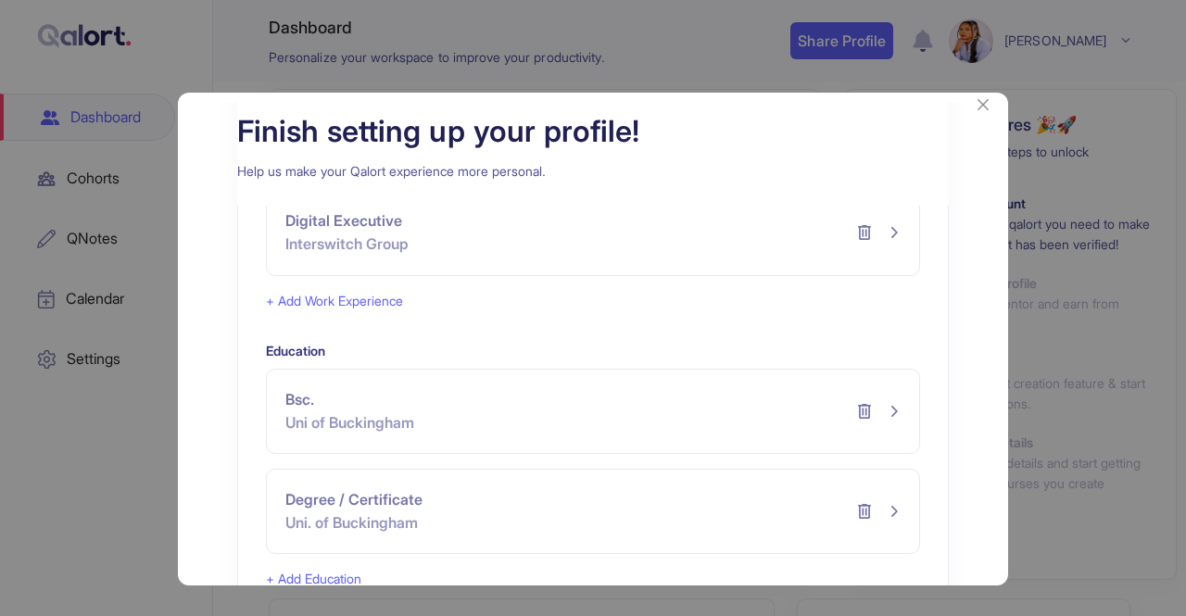
scroll to position [94, 0]
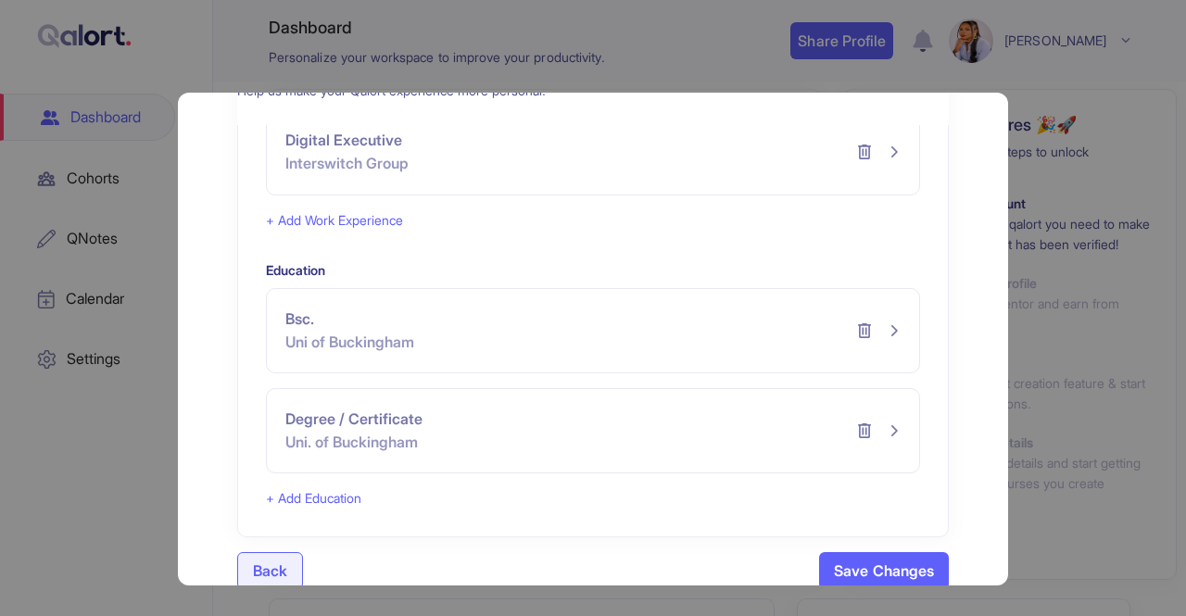
click at [884, 555] on button "Save Changes" at bounding box center [884, 570] width 130 height 37
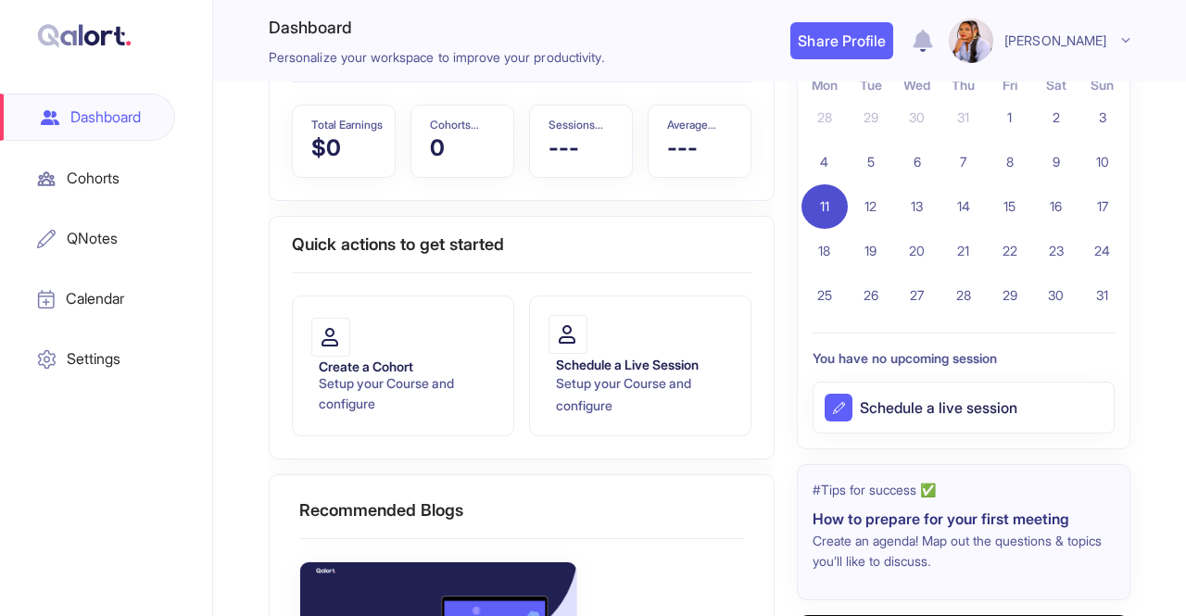
scroll to position [754, 0]
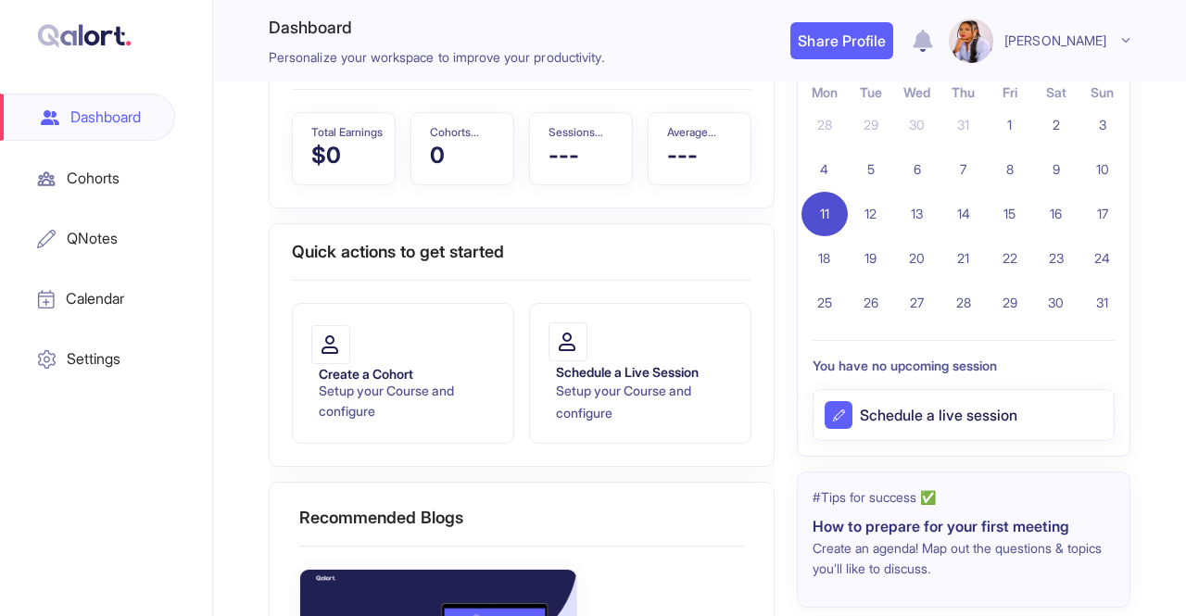
click at [882, 426] on p "Schedule a live session" at bounding box center [938, 415] width 157 height 22
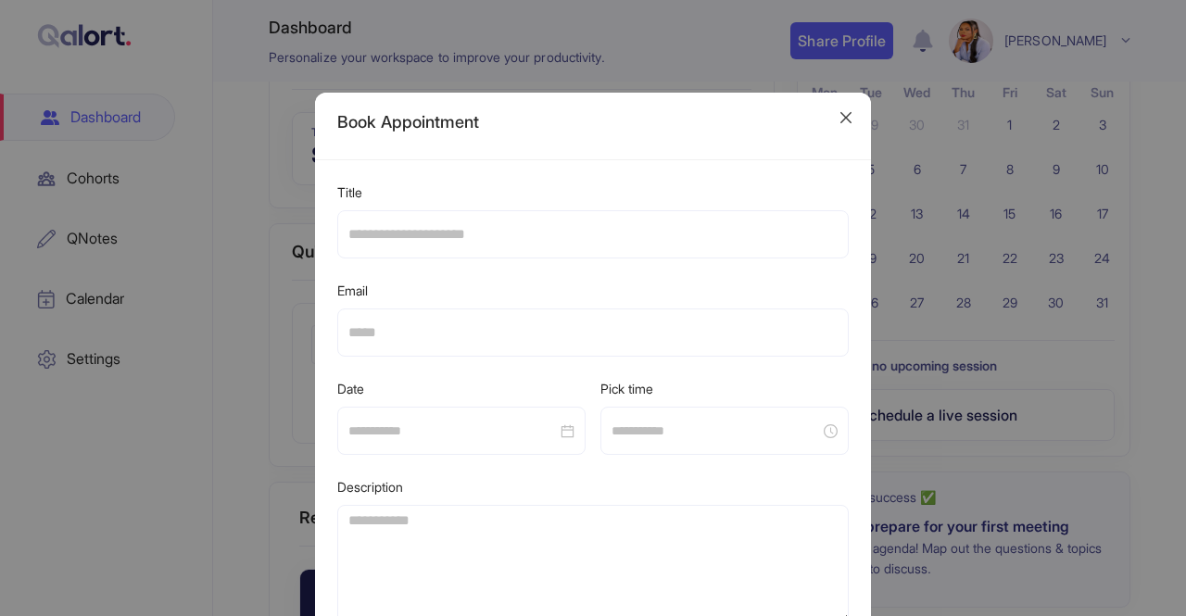
click at [857, 121] on span "Close" at bounding box center [846, 118] width 50 height 50
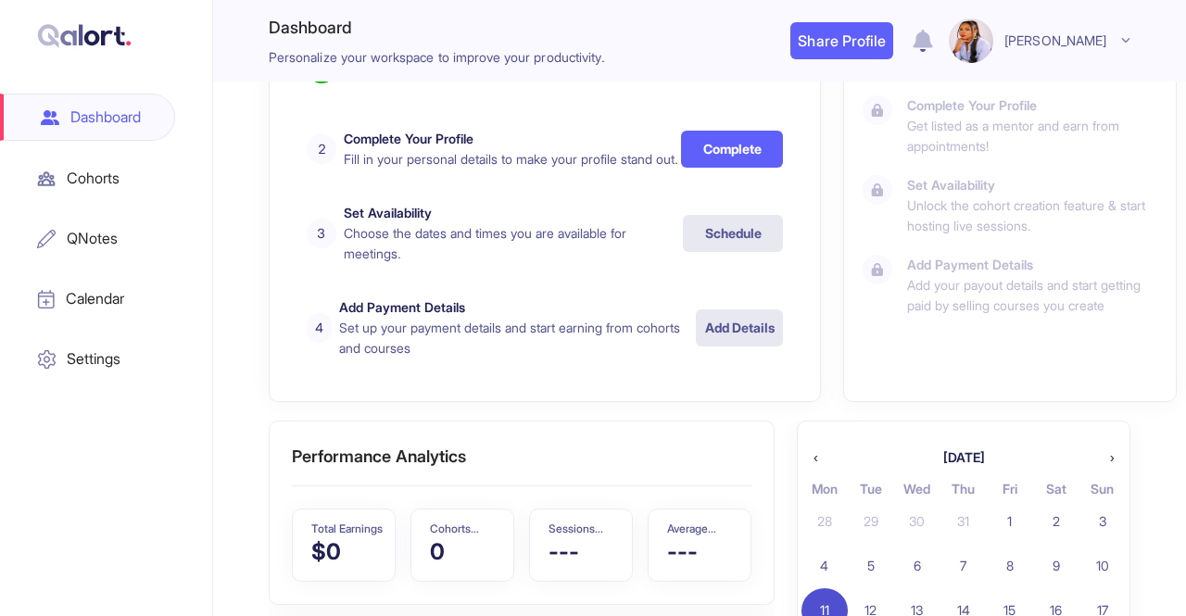
scroll to position [333, 0]
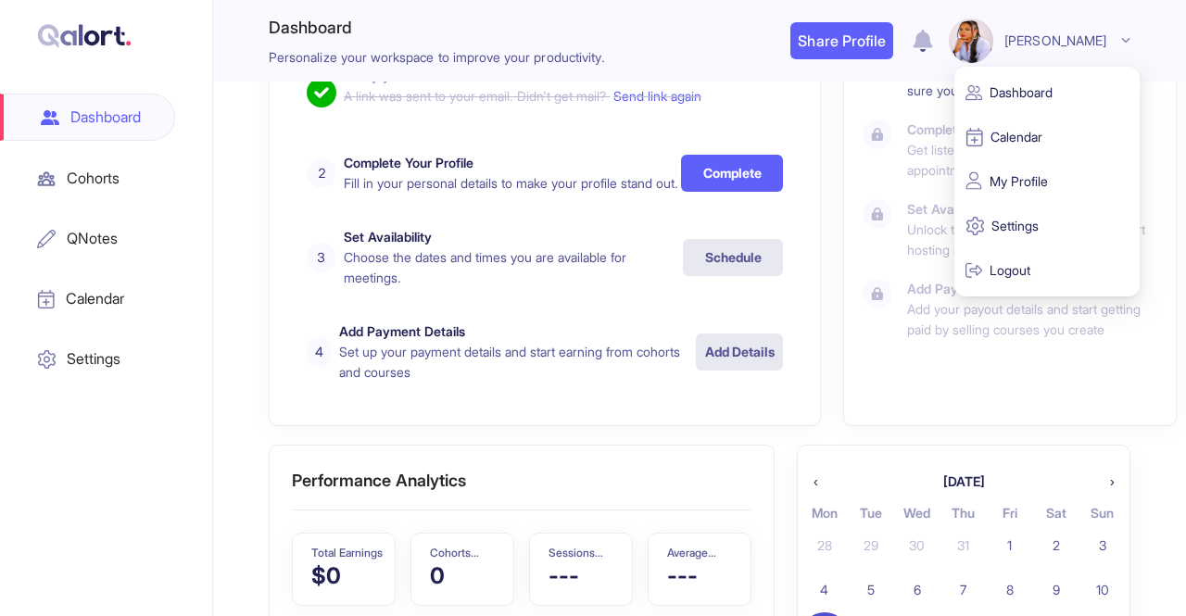
click at [986, 36] on img at bounding box center [970, 41] width 44 height 44
click at [1020, 84] on p "Dashboard" at bounding box center [1046, 92] width 163 height 35
click at [1008, 190] on p "My Profile" at bounding box center [1046, 181] width 163 height 35
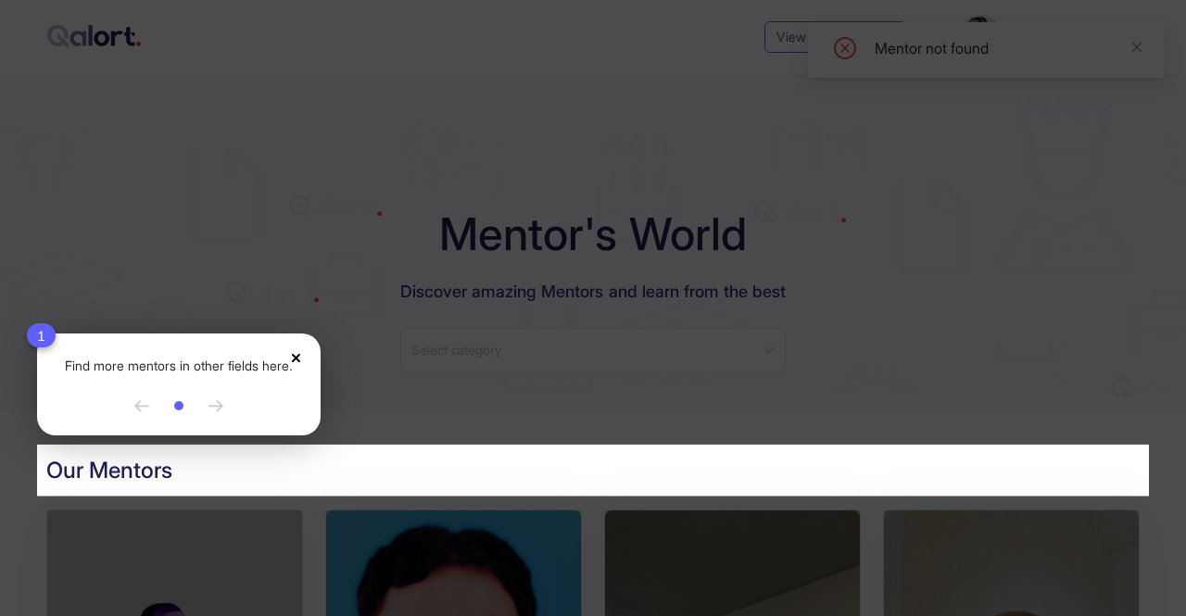
click at [300, 358] on icon "Close" at bounding box center [296, 358] width 8 height 8
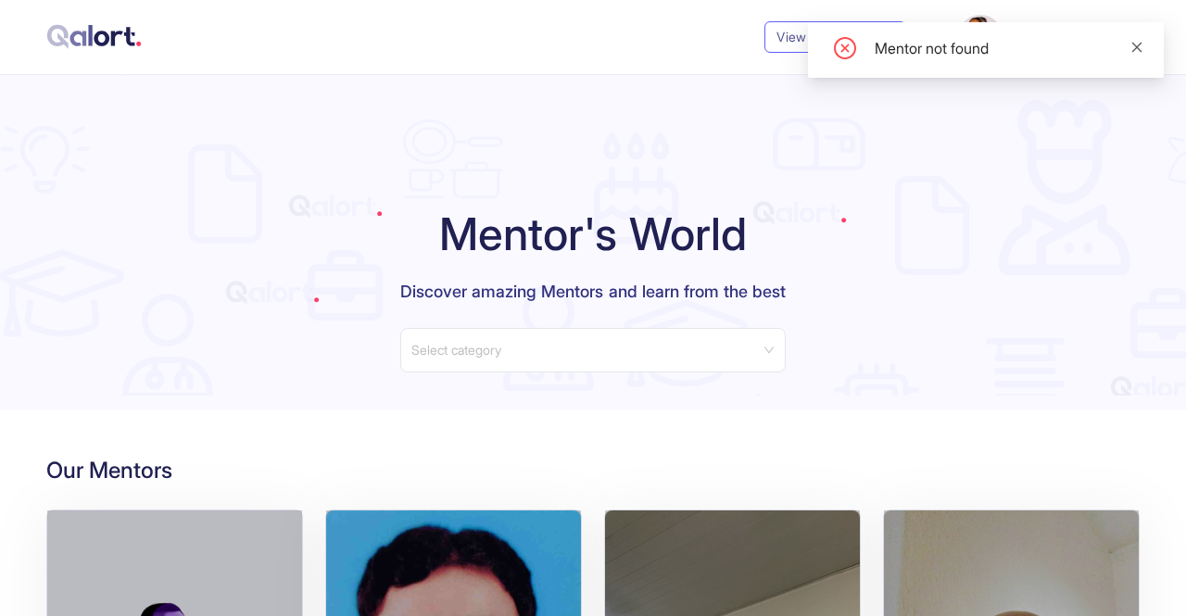
click at [1137, 49] on icon "close" at bounding box center [1136, 47] width 13 height 13
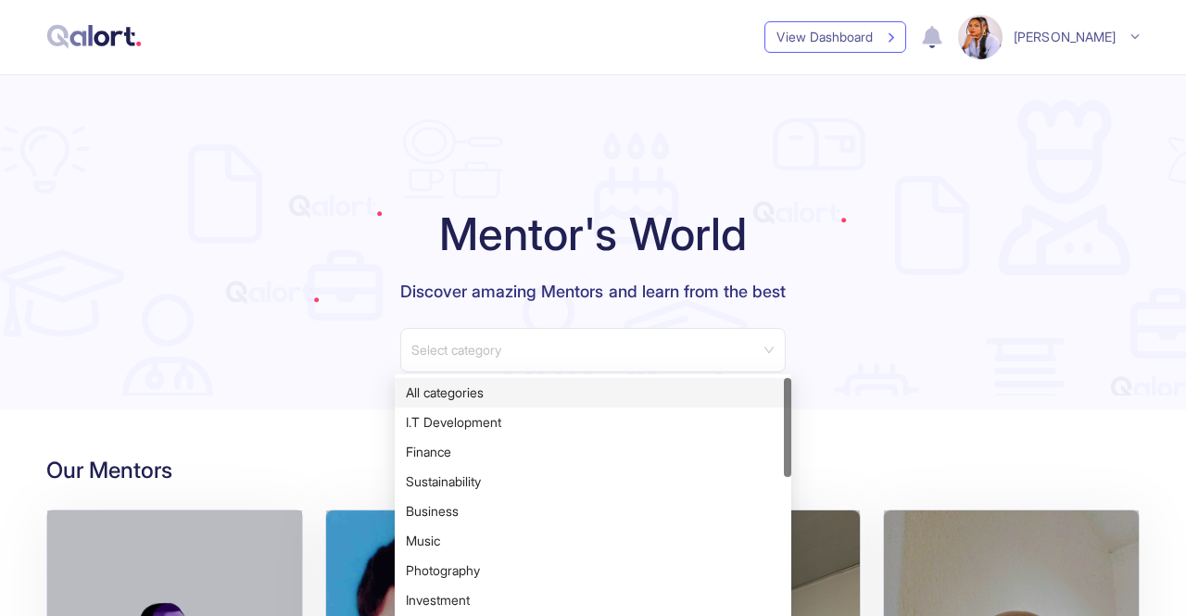
click at [760, 355] on input "search" at bounding box center [586, 343] width 350 height 28
click at [702, 395] on div "All categories" at bounding box center [593, 393] width 374 height 20
